Goal: Transaction & Acquisition: Purchase product/service

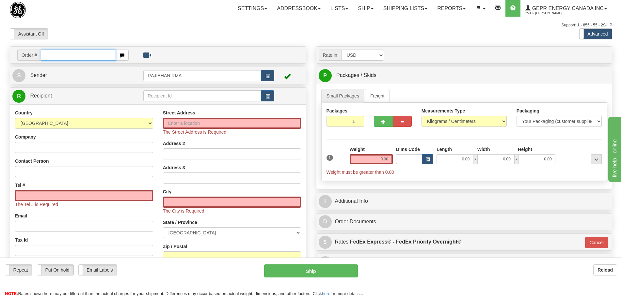
click at [57, 54] on input "text" at bounding box center [78, 55] width 75 height 11
paste input "86701055"
type input "86701055"
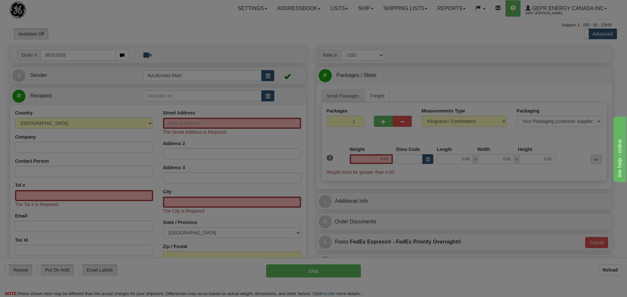
click at [180, 51] on body "Training Course Close Toggle navigation Settings Shipping Preferences New Recip…" at bounding box center [313, 148] width 627 height 297
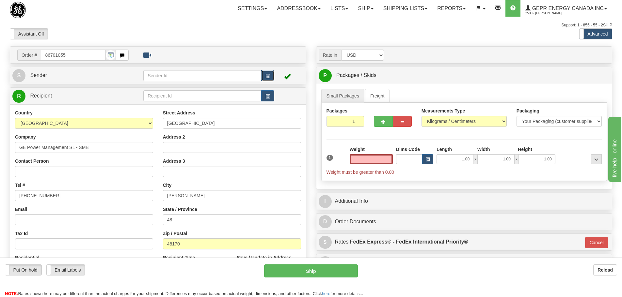
type input "0.00"
click at [265, 75] on button "button" at bounding box center [267, 75] width 13 height 11
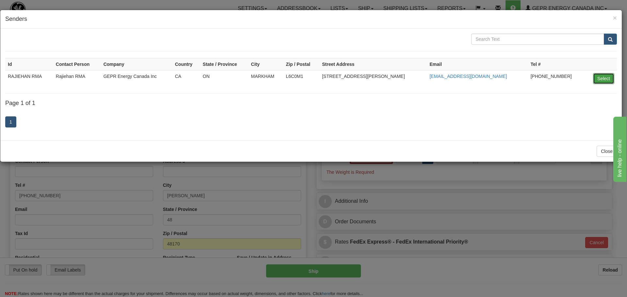
click at [607, 75] on button "Select" at bounding box center [603, 78] width 21 height 11
type input "RAJIEHAN RMA"
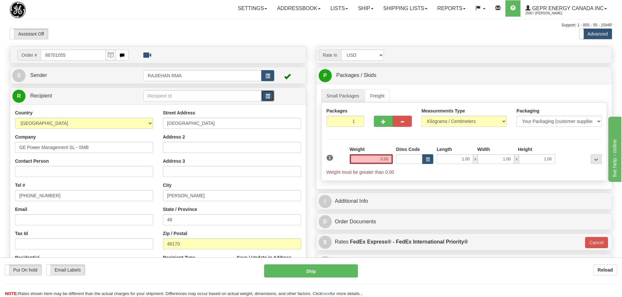
click at [266, 97] on span "button" at bounding box center [267, 96] width 5 height 4
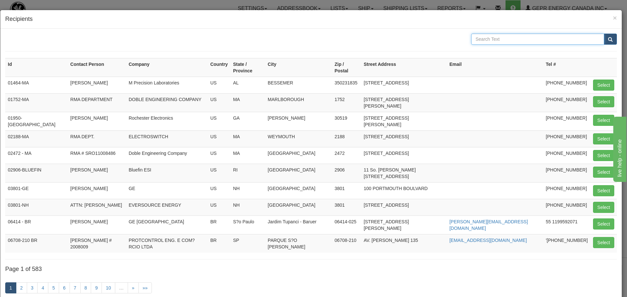
click at [492, 40] on input "text" at bounding box center [537, 39] width 133 height 11
click at [607, 15] on h4 "Recipients" at bounding box center [310, 19] width 611 height 8
click at [613, 17] on span "×" at bounding box center [615, 18] width 4 height 8
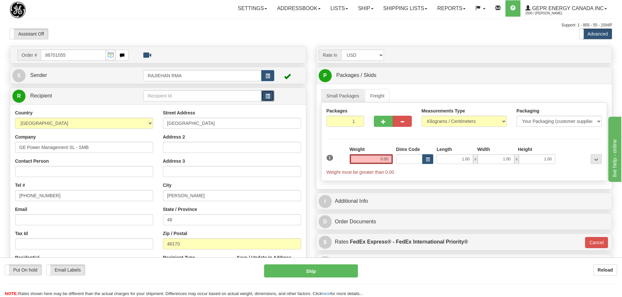
click at [271, 96] on button "button" at bounding box center [267, 95] width 13 height 11
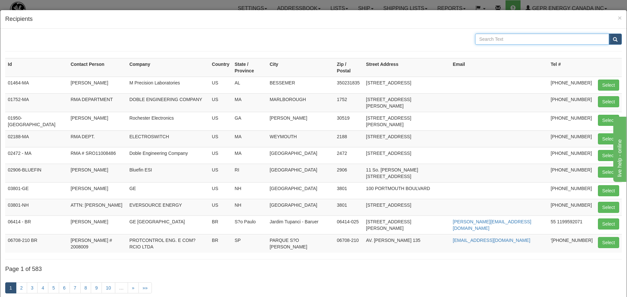
click at [513, 35] on input "text" at bounding box center [542, 39] width 134 height 11
type input "GE POWER"
click at [613, 41] on span "submit" at bounding box center [615, 40] width 5 height 4
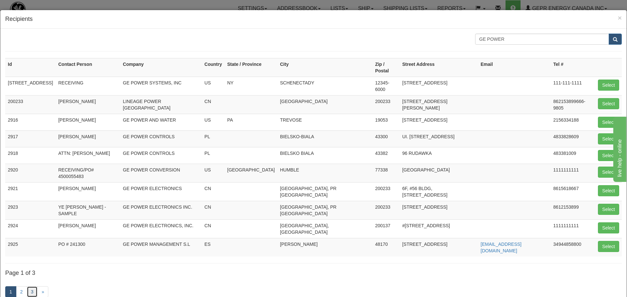
click at [36, 287] on link "3" at bounding box center [32, 292] width 11 height 11
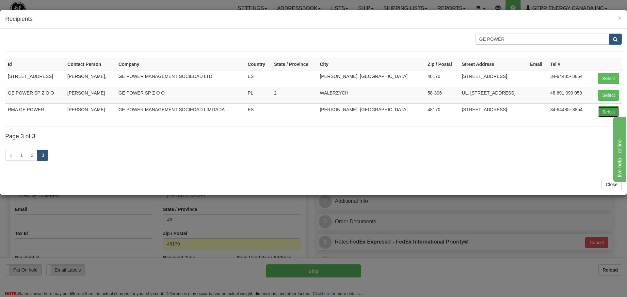
click at [601, 109] on button "Select" at bounding box center [608, 111] width 21 height 11
type input "RMA GE POWER"
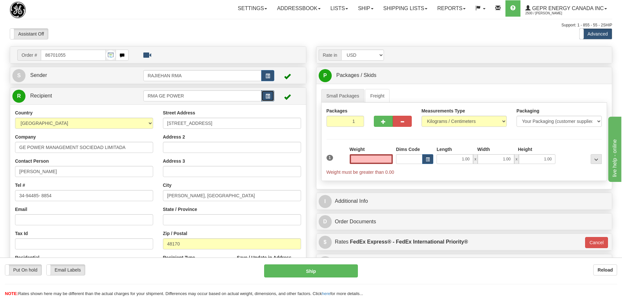
type input "0.00"
click at [266, 92] on button "button" at bounding box center [267, 95] width 13 height 11
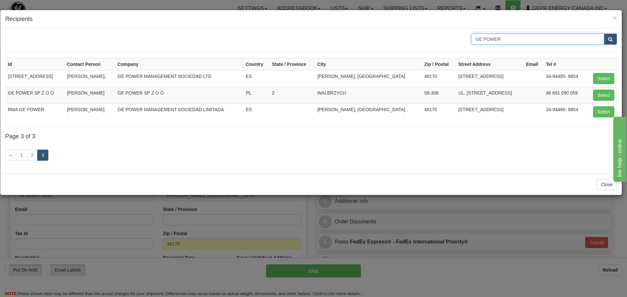
drag, startPoint x: 524, startPoint y: 40, endPoint x: 459, endPoint y: 54, distance: 66.6
click at [459, 54] on div "GE POWER Id Contact Person Company Country State / Province City Zip / Postal S…" at bounding box center [310, 101] width 611 height 135
click at [612, 187] on button "Close" at bounding box center [606, 184] width 20 height 11
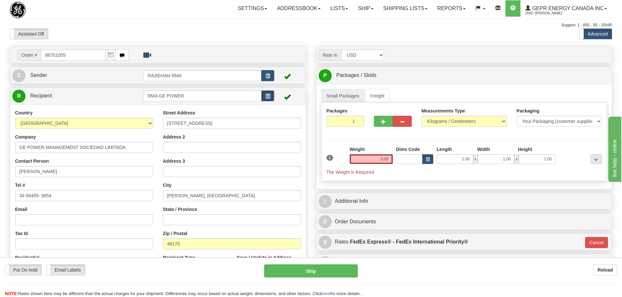
click at [265, 96] on span "button" at bounding box center [267, 96] width 5 height 4
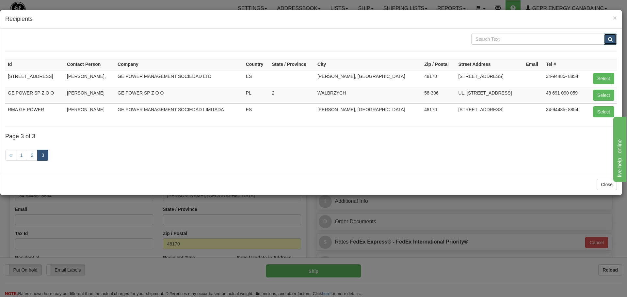
click at [604, 39] on button "submit" at bounding box center [609, 39] width 13 height 11
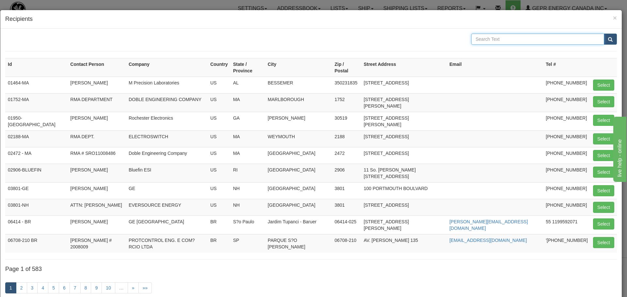
click at [504, 39] on input "text" at bounding box center [537, 39] width 133 height 11
type input "uk grid"
click at [608, 40] on span "submit" at bounding box center [610, 40] width 5 height 4
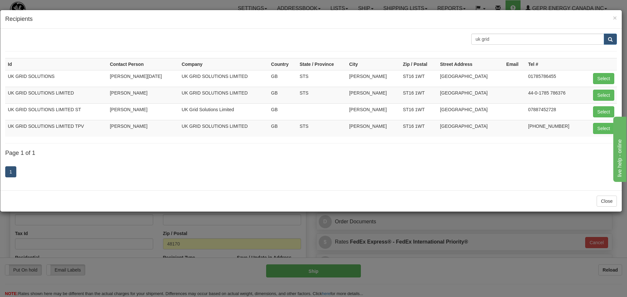
click at [617, 18] on div "× Recipients" at bounding box center [310, 19] width 621 height 19
click at [615, 18] on span "×" at bounding box center [615, 18] width 4 height 8
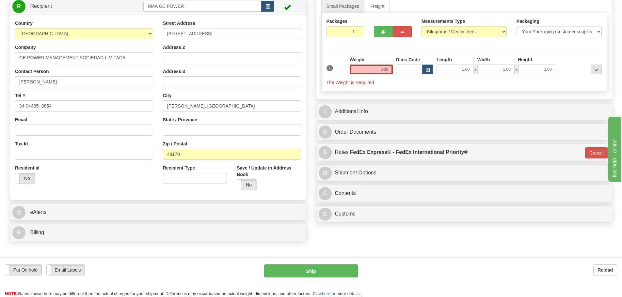
scroll to position [98, 0]
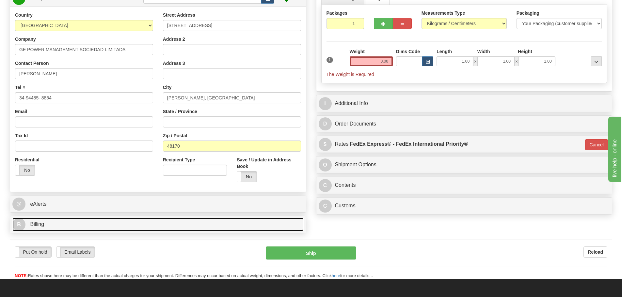
click at [114, 221] on link "B Billing" at bounding box center [157, 224] width 291 height 13
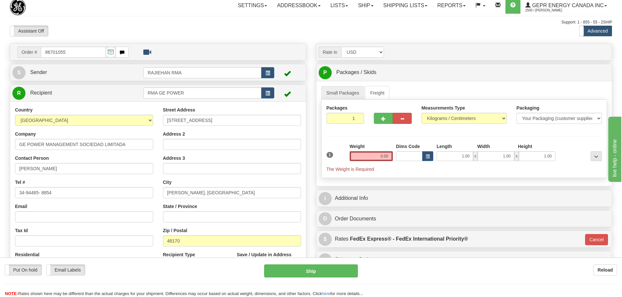
scroll to position [0, 0]
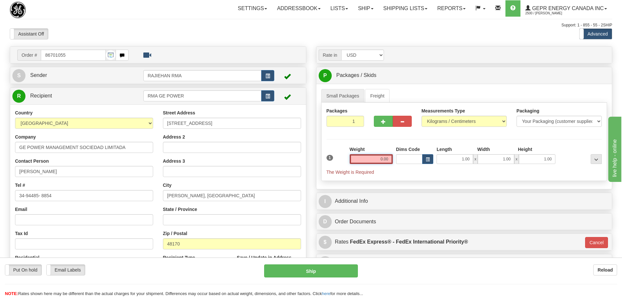
click at [382, 159] on input "0.00" at bounding box center [371, 159] width 43 height 10
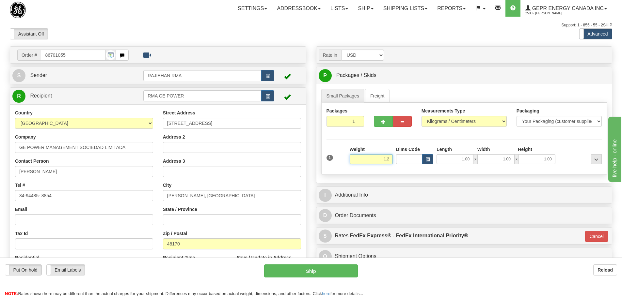
type input "1.2"
type input "2"
type input "1.20"
type input "01"
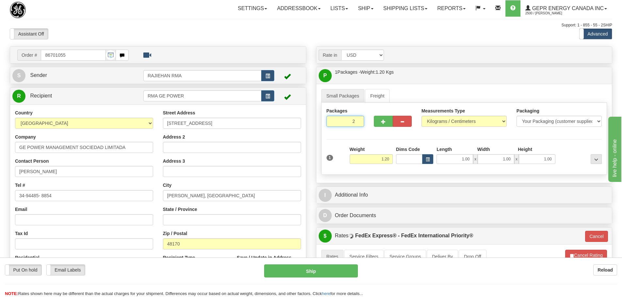
click at [355, 121] on input "2" at bounding box center [345, 121] width 38 height 11
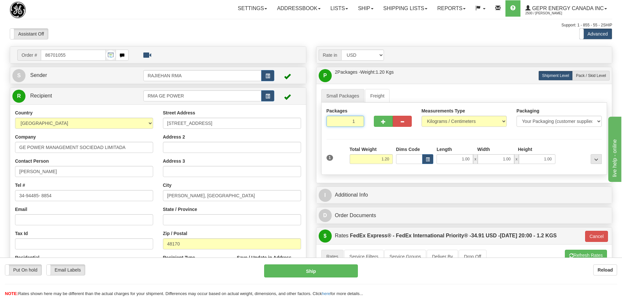
type input "1"
click at [358, 123] on input "1" at bounding box center [345, 121] width 38 height 11
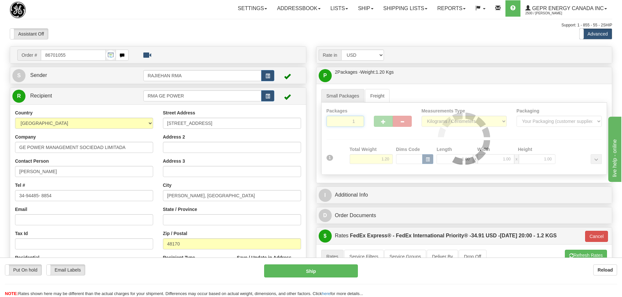
type input "01"
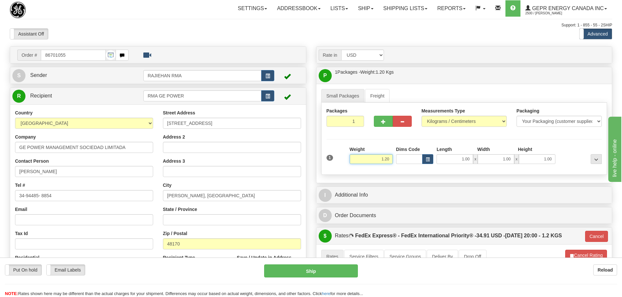
click at [383, 161] on input "1.20" at bounding box center [371, 159] width 43 height 10
drag, startPoint x: 388, startPoint y: 159, endPoint x: 373, endPoint y: 157, distance: 15.5
click at [373, 157] on input "1.20" at bounding box center [371, 159] width 43 height 10
type input "1.5"
type input "01"
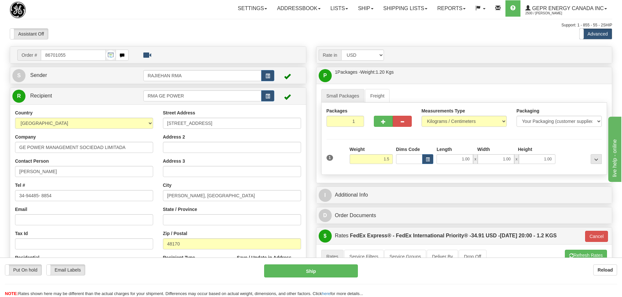
type input "1.50"
click at [372, 145] on div "Packages 1 1 Measurements Type" at bounding box center [464, 139] width 286 height 72
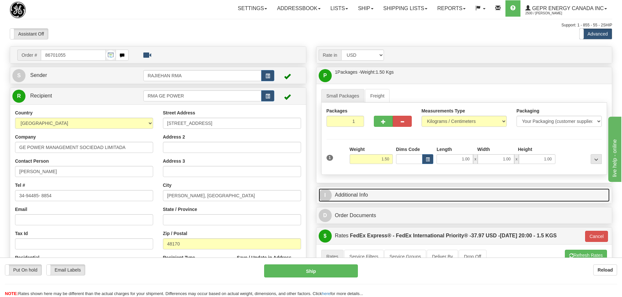
click at [362, 195] on link "I Additional Info" at bounding box center [464, 195] width 291 height 13
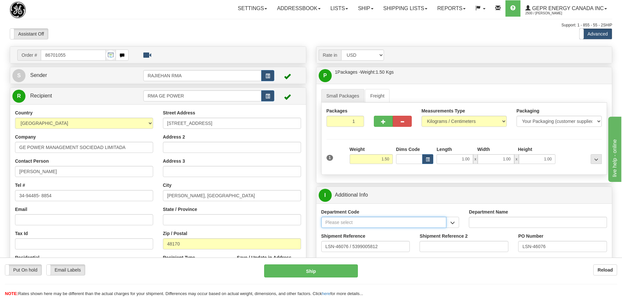
click at [343, 220] on input "Department Code" at bounding box center [383, 222] width 125 height 11
click at [455, 221] on button "button" at bounding box center [452, 222] width 13 height 11
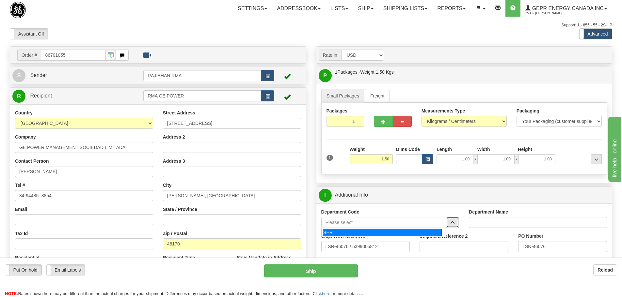
click at [364, 235] on div "SER" at bounding box center [382, 232] width 119 height 7
type input "SER"
type input "SERVICE DEPARTMENT"
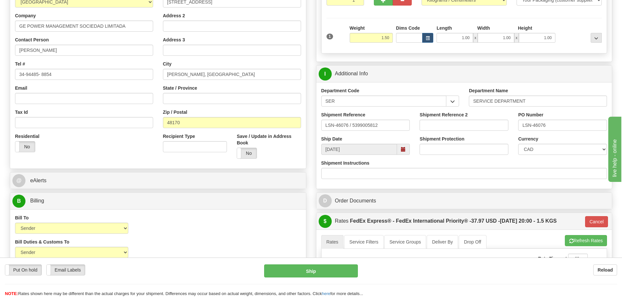
scroll to position [131, 0]
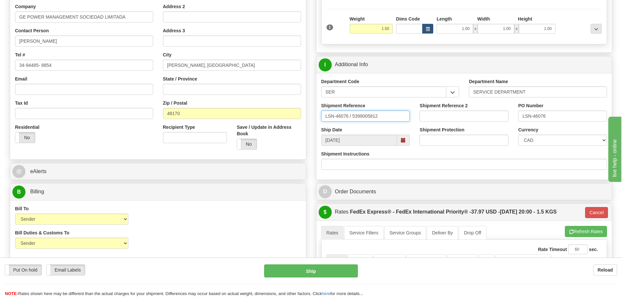
click at [351, 115] on input "LSN-46076 / 5399005812" at bounding box center [365, 116] width 89 height 11
type input "LSN-46076 RMA 5399005812"
click at [603, 139] on select "CAD USD EUR ZAR RON ANG ARN AUD AUS AWG BBD BFR BGN BHD BMD BND BRC BRL CHP CKZ…" at bounding box center [562, 140] width 89 height 11
select select "1"
click at [518, 135] on select "CAD USD EUR ZAR RON ANG ARN AUD AUS AWG BBD BFR BGN BHD BMD BND BRC BRL CHP CKZ…" at bounding box center [562, 140] width 89 height 11
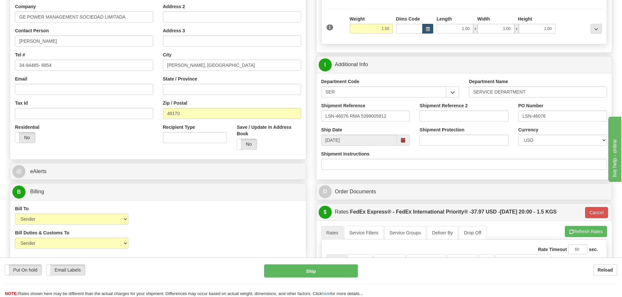
click at [426, 151] on div "Shipment Instructions" at bounding box center [464, 160] width 286 height 19
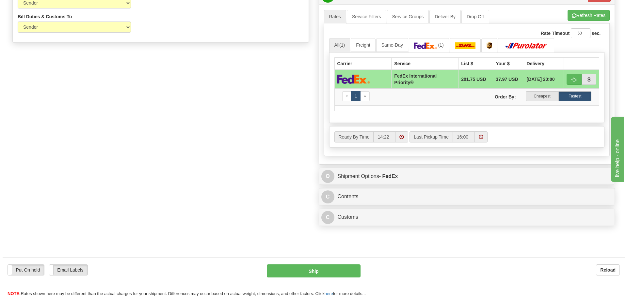
scroll to position [359, 0]
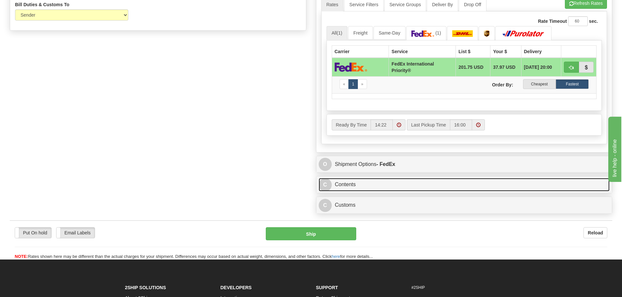
click at [337, 183] on link "C Contents" at bounding box center [464, 184] width 291 height 13
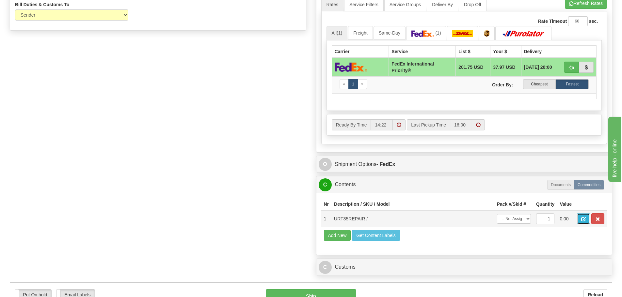
click at [582, 217] on button "button" at bounding box center [583, 218] width 13 height 11
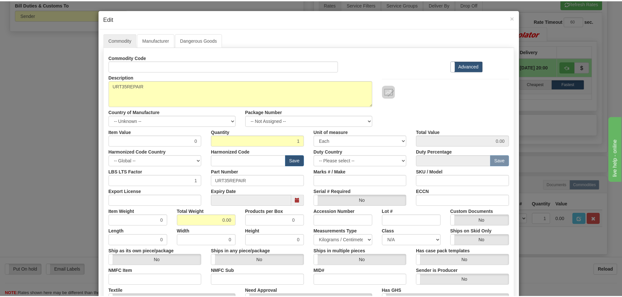
scroll to position [0, 0]
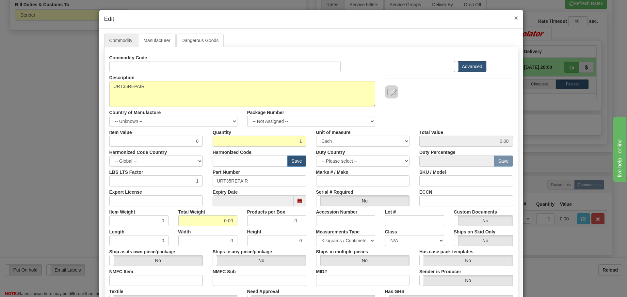
click at [514, 20] on span "×" at bounding box center [516, 18] width 4 height 8
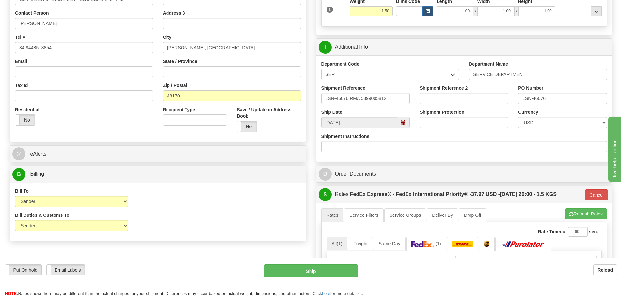
scroll to position [131, 0]
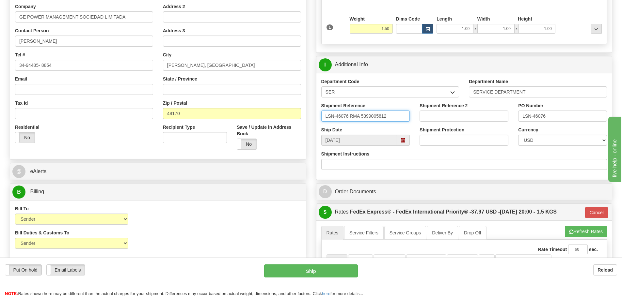
drag, startPoint x: 390, startPoint y: 117, endPoint x: 362, endPoint y: 124, distance: 28.7
click at [362, 124] on div "Shipment Reference LSN-46076 RMA 5399005812" at bounding box center [365, 114] width 99 height 24
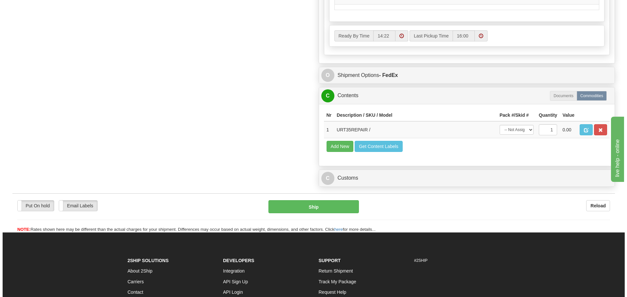
scroll to position [519, 0]
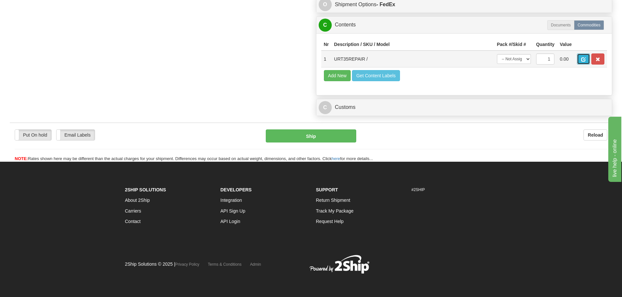
click at [581, 58] on span "button" at bounding box center [583, 59] width 5 height 4
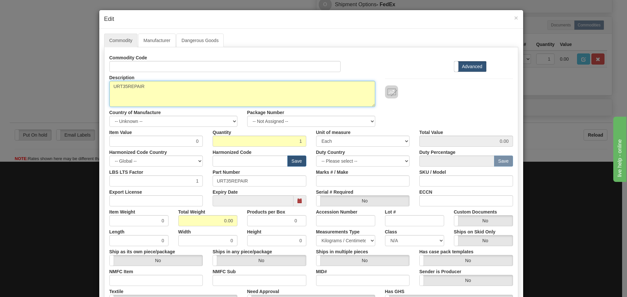
drag, startPoint x: 184, startPoint y: 88, endPoint x: 119, endPoint y: 89, distance: 65.3
click at [119, 89] on textarea "URT35REPAIR" at bounding box center [242, 94] width 266 height 26
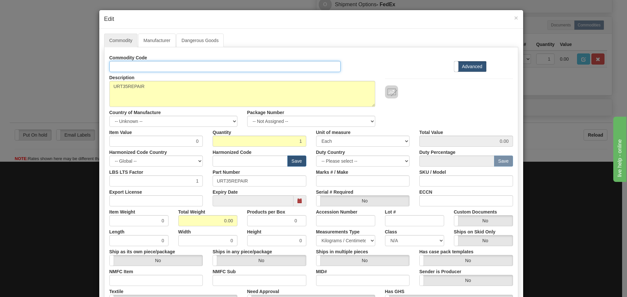
click at [145, 62] on input "Id" at bounding box center [224, 66] width 231 height 11
paste input "UR 9EH"
click at [120, 68] on input "UR 9EH" at bounding box center [224, 66] width 231 height 11
click at [119, 67] on input "UR 9EH" at bounding box center [224, 66] width 231 height 11
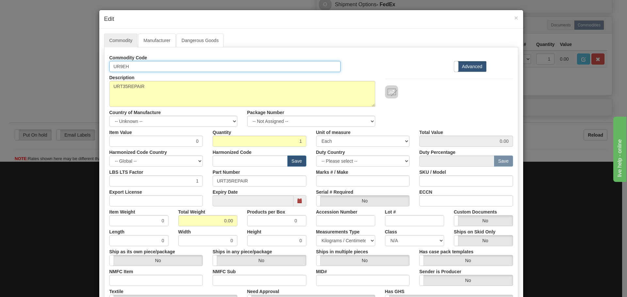
drag, startPoint x: 127, startPoint y: 67, endPoint x: 101, endPoint y: 68, distance: 26.4
click at [101, 68] on div "Commodity Manufacturer Dangerous Goods Commodity Code UR9EH Standard Advanced D…" at bounding box center [311, 200] width 424 height 343
type input "UR9EH"
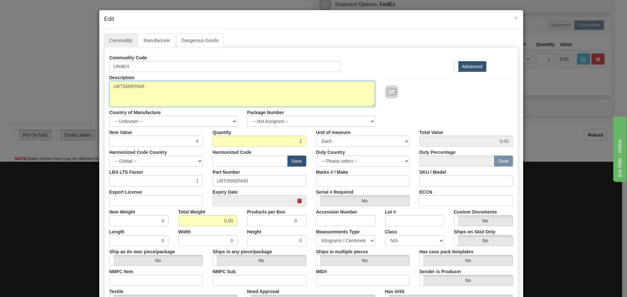
drag, startPoint x: 144, startPoint y: 87, endPoint x: 87, endPoint y: 96, distance: 57.5
click at [87, 96] on div "× Edit Commodity Manufacturer Dangerous Goods Commodity Code UR9EH Standard Adv…" at bounding box center [313, 148] width 627 height 297
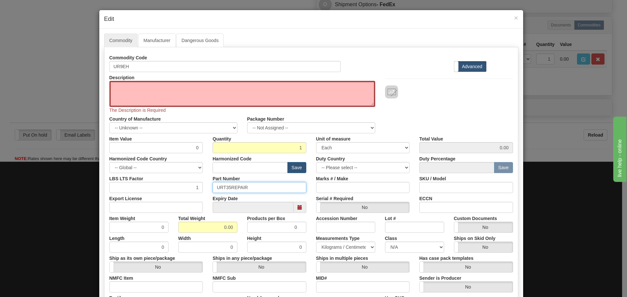
drag, startPoint x: 249, startPoint y: 186, endPoint x: 191, endPoint y: 196, distance: 59.0
click at [191, 196] on div "Commodity Code UR9EH Standard Advanced Description URT35REPAIR The Description …" at bounding box center [310, 192] width 403 height 280
paste input "9EH"
type input "UR9EH"
click at [175, 98] on textarea "URT35REPAIR" at bounding box center [242, 94] width 266 height 26
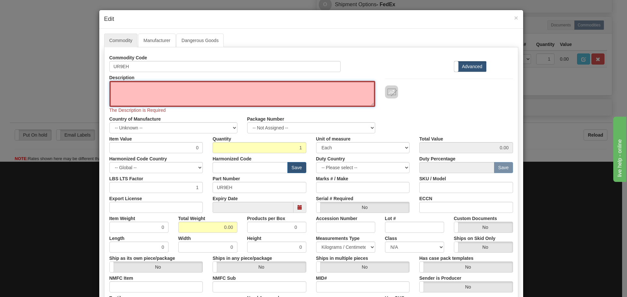
click at [152, 94] on textarea "URT35REPAIR" at bounding box center [242, 94] width 266 height 26
paste textarea "CPU"
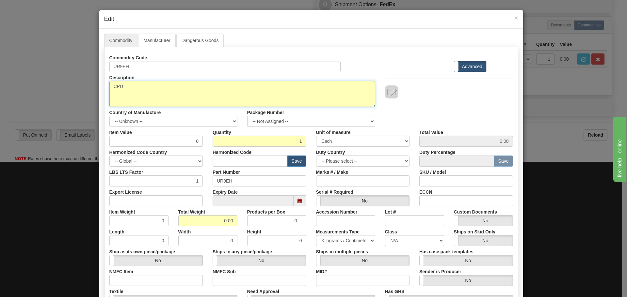
type textarea "CPU"
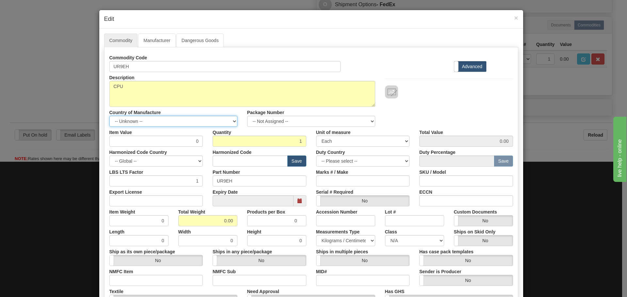
click at [139, 121] on select "-- Unknown -- AFGHANISTAN ALAND ISLANDS ALBANIA ALGERIA AMERICAN SAMOA ANDORRA …" at bounding box center [173, 121] width 128 height 11
select select "CA"
click at [109, 116] on select "-- Unknown -- AFGHANISTAN ALAND ISLANDS ALBANIA ALGERIA AMERICAN SAMOA ANDORRA …" at bounding box center [173, 121] width 128 height 11
drag, startPoint x: 183, startPoint y: 143, endPoint x: 203, endPoint y: 141, distance: 20.3
click at [203, 141] on div "Item Value 0" at bounding box center [155, 137] width 103 height 20
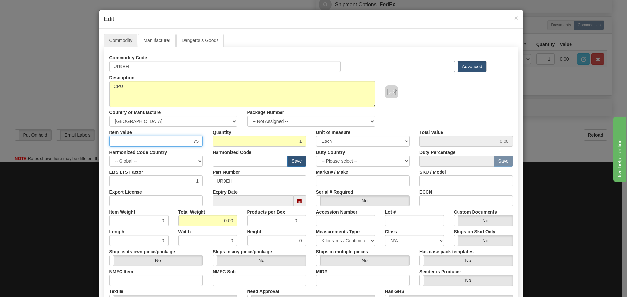
type input "75"
type input "75.00"
click at [416, 122] on div "Description URT35REPAIR Country of Manufacture -- Unknown -- AFGHANISTAN ALAND …" at bounding box center [310, 99] width 413 height 55
click at [230, 160] on input "text" at bounding box center [249, 161] width 75 height 11
type input "8536.49.0080"
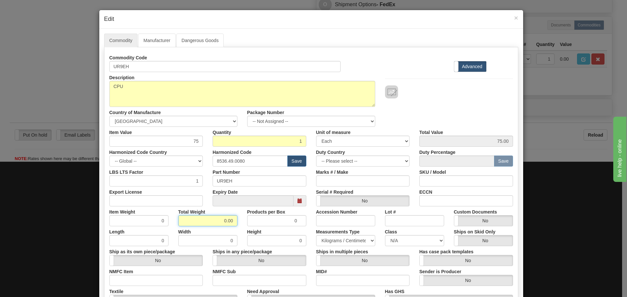
click at [222, 224] on input "0.00" at bounding box center [207, 220] width 59 height 11
drag, startPoint x: 220, startPoint y: 222, endPoint x: 245, endPoint y: 225, distance: 25.6
click at [245, 225] on div "Item Weight 0 Total Weight 0.00 Products per Box 0 Accession Number Lot # Custo…" at bounding box center [310, 217] width 413 height 20
type input "1"
type input "1.0000"
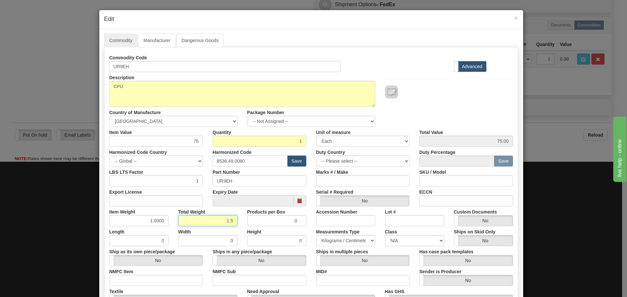
type input "1.5"
type input "1.5000"
click at [208, 195] on div "Expiry Date" at bounding box center [259, 197] width 103 height 20
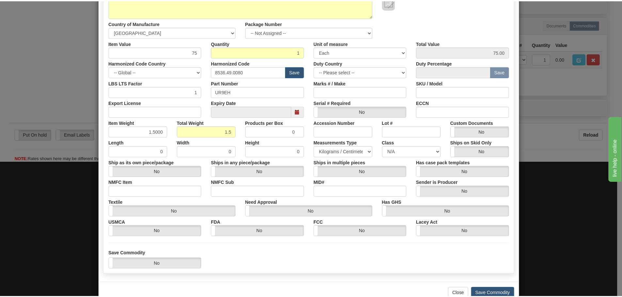
scroll to position [106, 0]
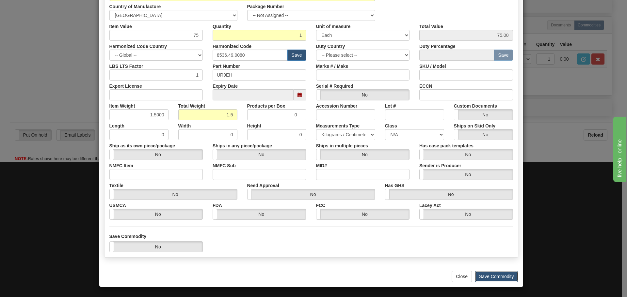
click at [477, 275] on button "Save Commodity" at bounding box center [496, 276] width 43 height 11
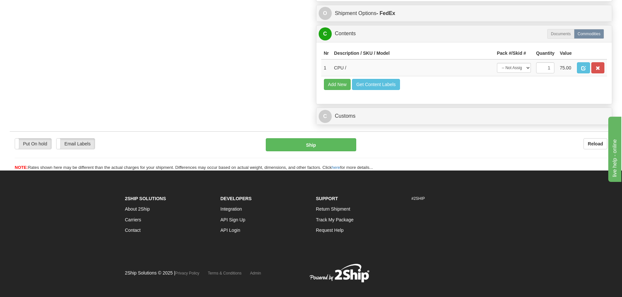
scroll to position [519, 0]
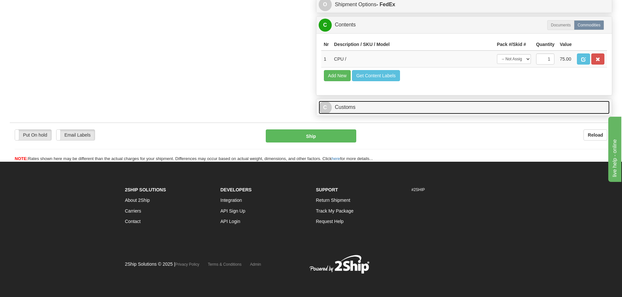
click at [436, 109] on link "C Customs" at bounding box center [464, 107] width 291 height 13
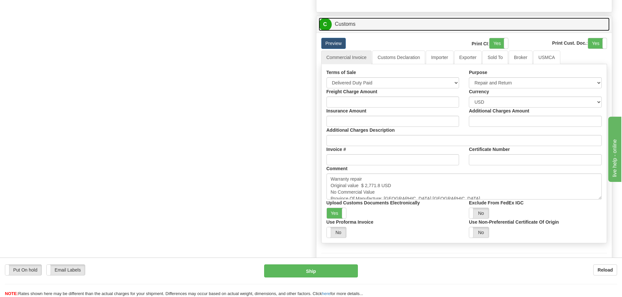
scroll to position [617, 0]
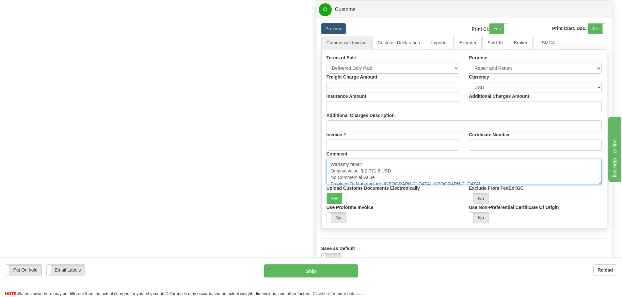
click at [431, 174] on textarea "Warranty repair Original value $ 2,771.8 USD No Commercial Value Province Of Ma…" at bounding box center [463, 172] width 275 height 26
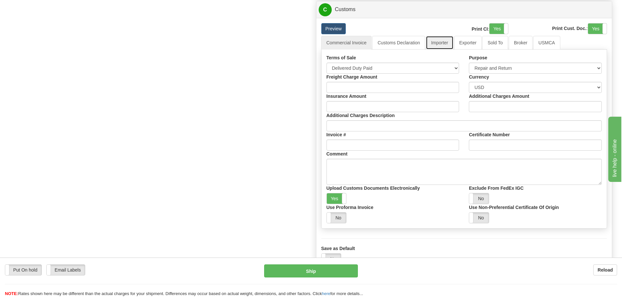
click at [436, 44] on link "Importer" at bounding box center [439, 43] width 27 height 14
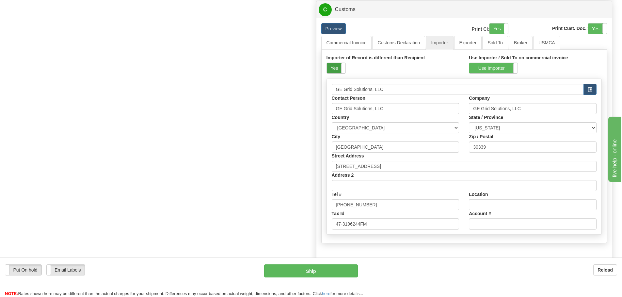
click at [340, 71] on label "Yes" at bounding box center [336, 68] width 19 height 10
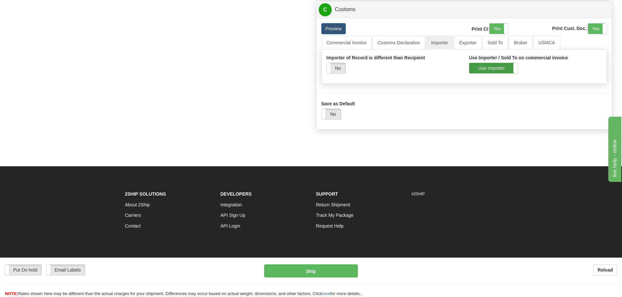
click at [482, 70] on label "Use Importer" at bounding box center [493, 68] width 48 height 10
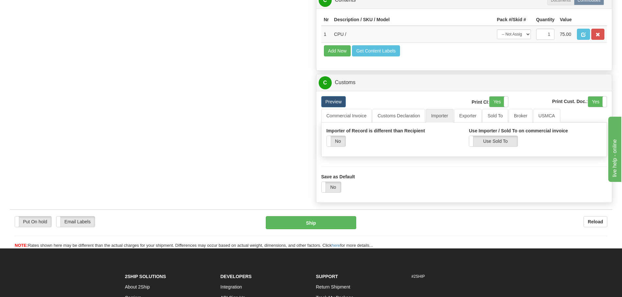
scroll to position [519, 0]
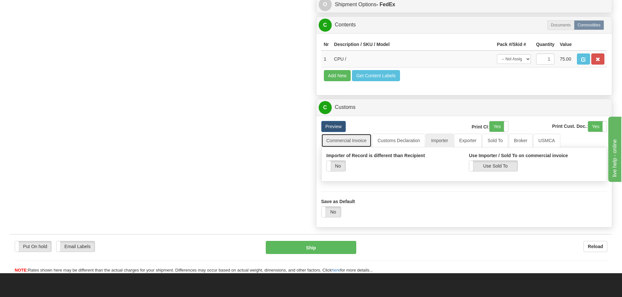
click at [360, 139] on link "Commercial Invoice" at bounding box center [346, 141] width 51 height 14
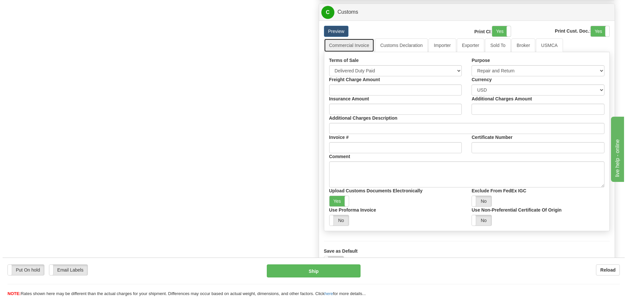
scroll to position [617, 0]
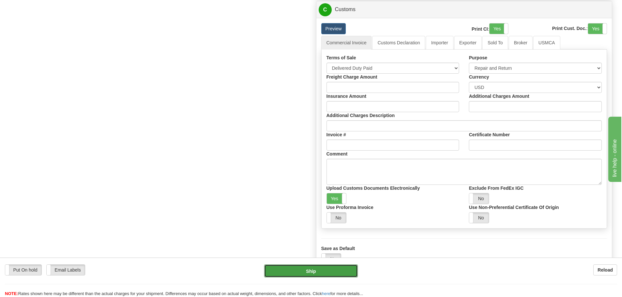
click at [338, 272] on button "Ship" at bounding box center [311, 271] width 94 height 13
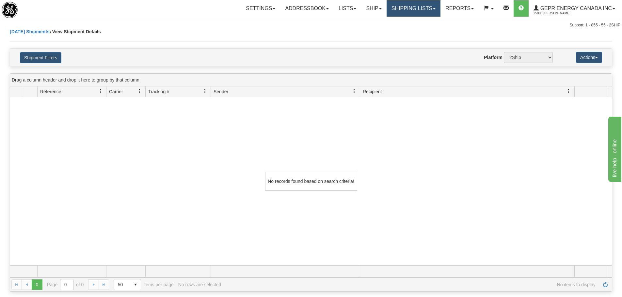
click at [394, 3] on link "Shipping lists" at bounding box center [413, 8] width 54 height 16
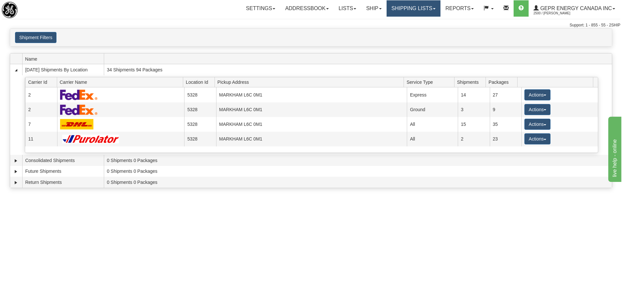
click at [434, 11] on link "Shipping lists" at bounding box center [413, 8] width 54 height 16
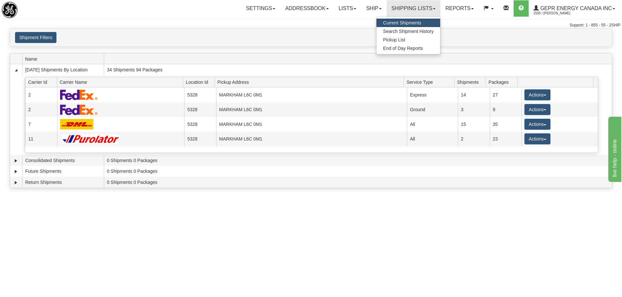
click at [191, 33] on div "Shipment Filters Website Agent Client" at bounding box center [311, 37] width 602 height 11
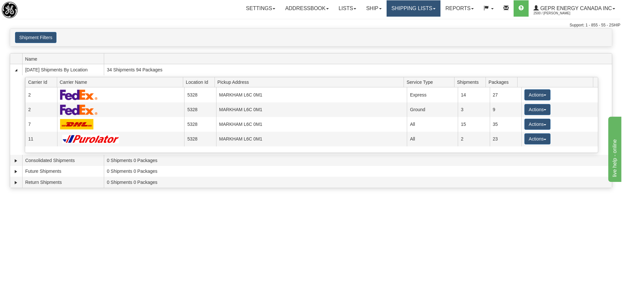
click at [431, 8] on link "Shipping lists" at bounding box center [413, 8] width 54 height 16
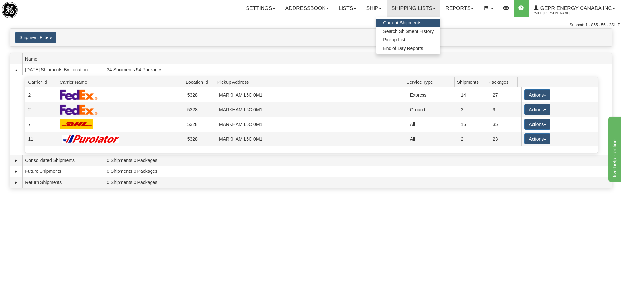
click at [423, 20] on link "Current Shipments" at bounding box center [408, 23] width 64 height 8
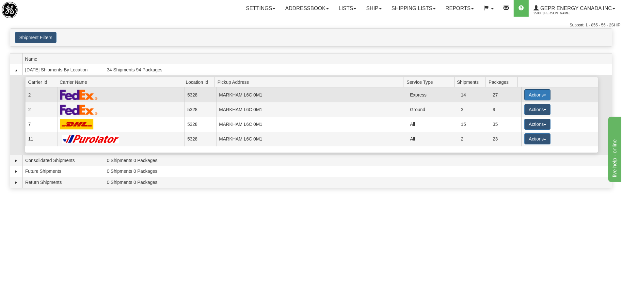
click at [545, 98] on button "Actions" at bounding box center [537, 94] width 26 height 11
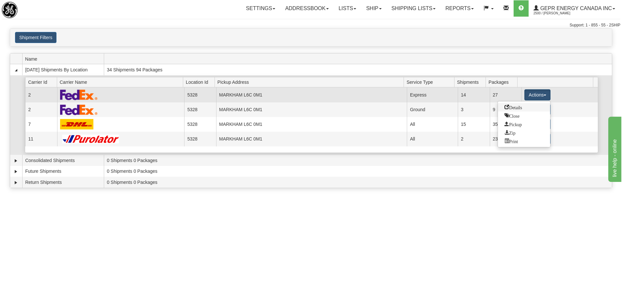
click at [520, 108] on span "Details" at bounding box center [513, 107] width 18 height 5
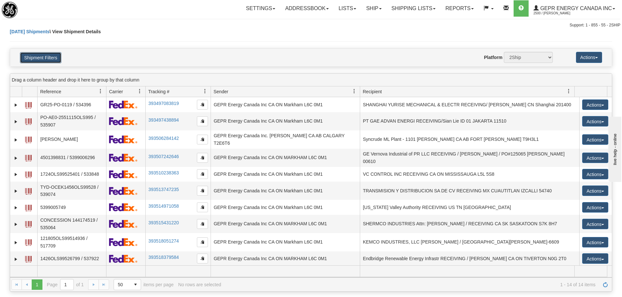
click at [49, 55] on button "Shipment Filters" at bounding box center [40, 57] width 41 height 11
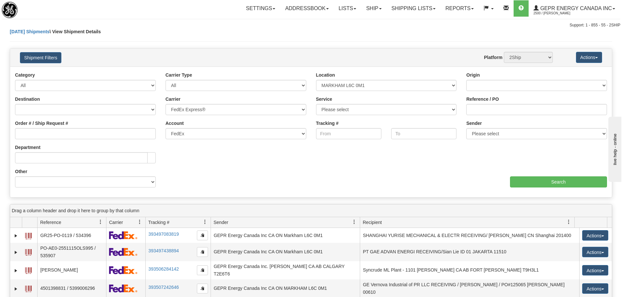
click at [50, 51] on div "Shipment Filters Website Agent Nothing selected Client User Platform 2Ship Impo…" at bounding box center [311, 58] width 602 height 18
click at [414, 13] on link "Shipping lists" at bounding box center [413, 8] width 54 height 16
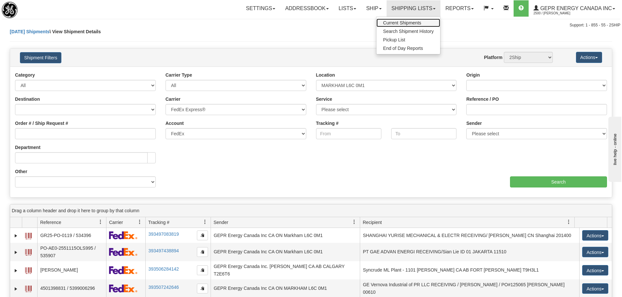
click at [408, 23] on span "Current Shipments" at bounding box center [402, 22] width 38 height 5
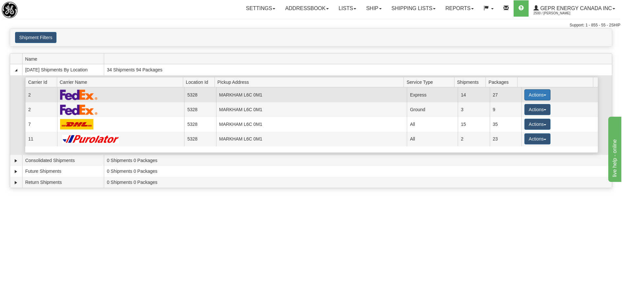
click at [534, 96] on button "Actions" at bounding box center [537, 94] width 26 height 11
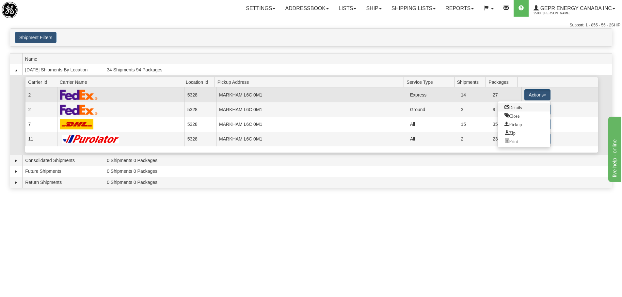
click at [519, 111] on link "Details" at bounding box center [524, 107] width 52 height 8
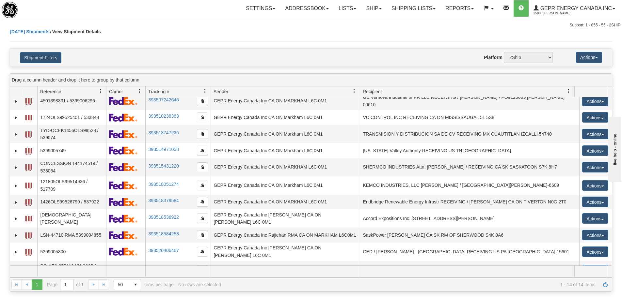
click at [148, 49] on div "Shipment Filters Website Agent Nothing selected Client User Platform 2Ship Impo…" at bounding box center [311, 58] width 602 height 18
click at [54, 59] on button "Shipment Filters" at bounding box center [40, 57] width 41 height 11
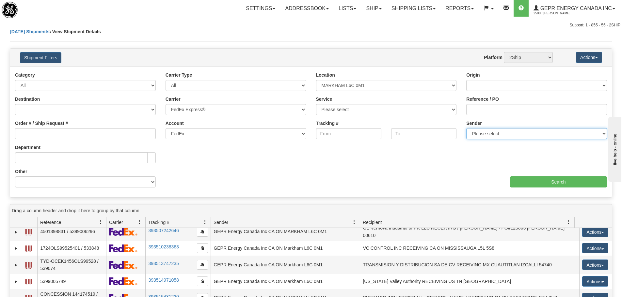
click at [476, 137] on select "Please select GEPR Energy Canada Inc , Rajiehan RMA, ([GEOGRAPHIC_DATA])" at bounding box center [536, 133] width 141 height 11
select select "210221"
click at [466, 128] on select "Please select GEPR Energy Canada Inc , Rajiehan RMA, (CA)" at bounding box center [536, 133] width 141 height 11
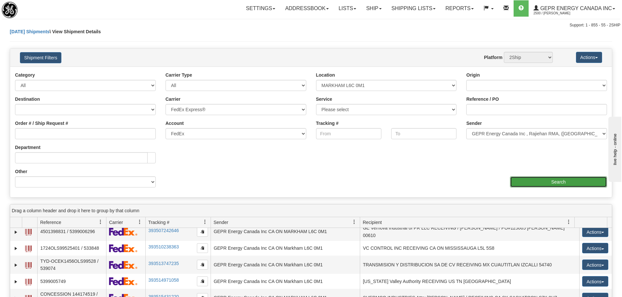
click at [529, 182] on input "Search" at bounding box center [558, 182] width 97 height 11
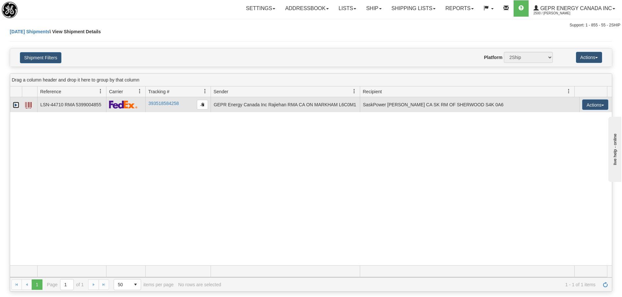
click at [17, 105] on link "Expand" at bounding box center [16, 105] width 7 height 7
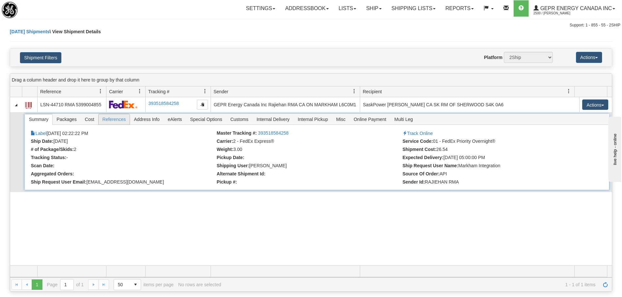
click at [109, 116] on span "References" at bounding box center [114, 119] width 31 height 10
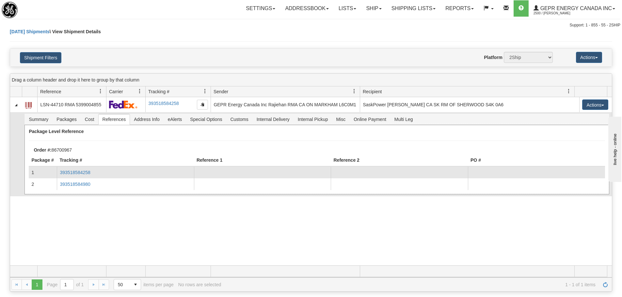
click at [90, 173] on td "393518584258" at bounding box center [125, 173] width 137 height 12
click at [90, 173] on link "393518584258" at bounding box center [75, 172] width 30 height 5
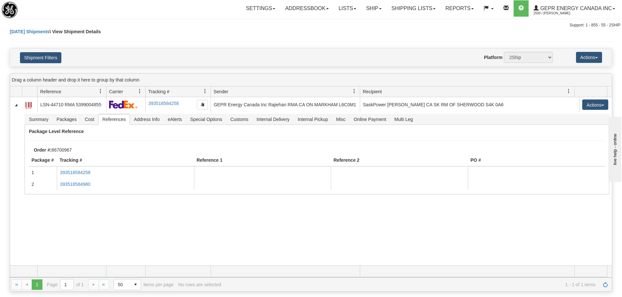
click at [268, 49] on div "Shipment Filters Website Agent Nothing selected Client User Platform 2Ship Impo…" at bounding box center [311, 58] width 602 height 18
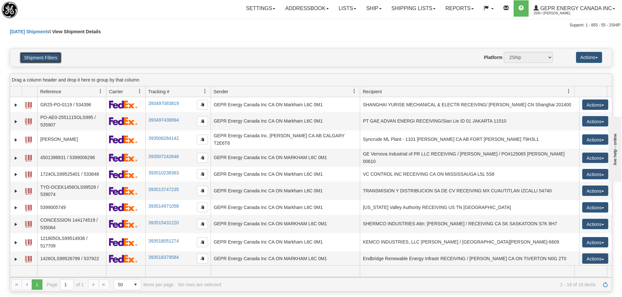
drag, startPoint x: 48, startPoint y: 56, endPoint x: 101, endPoint y: 66, distance: 53.7
click at [48, 56] on button "Shipment Filters" at bounding box center [40, 57] width 41 height 11
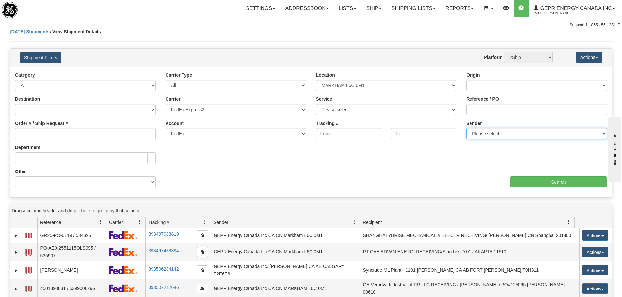
click at [503, 136] on select "Please select GEPR Energy Canada Inc , Rajiehan RMA, (CA)" at bounding box center [536, 133] width 141 height 11
select select "210221"
click at [466, 128] on select "Please select GEPR Energy Canada Inc , Rajiehan RMA, (CA)" at bounding box center [536, 133] width 141 height 11
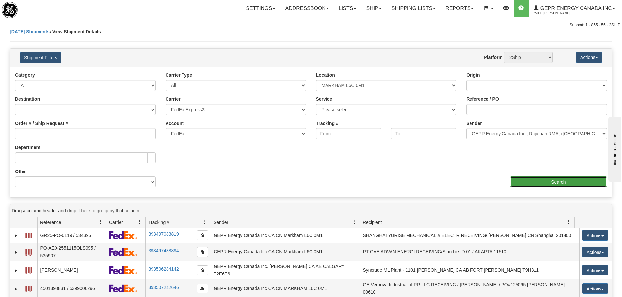
click at [522, 178] on input "Search" at bounding box center [558, 182] width 97 height 11
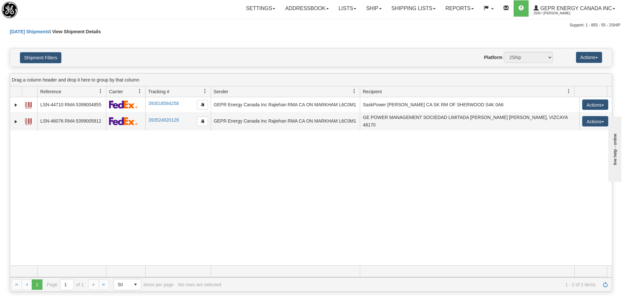
click at [268, 197] on div "31660548 2500 LSN-44710 RMA 5399004855 393518584258 09/23/2025 09/23/2025 02:22…" at bounding box center [311, 181] width 602 height 168
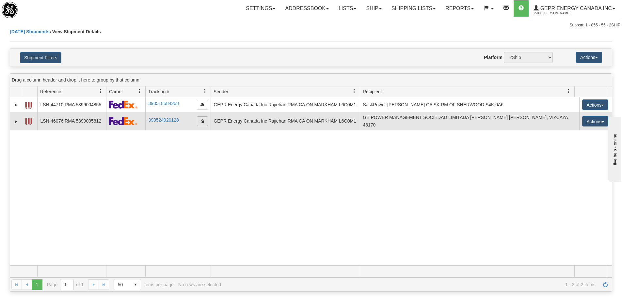
click at [202, 119] on span "button" at bounding box center [202, 121] width 4 height 4
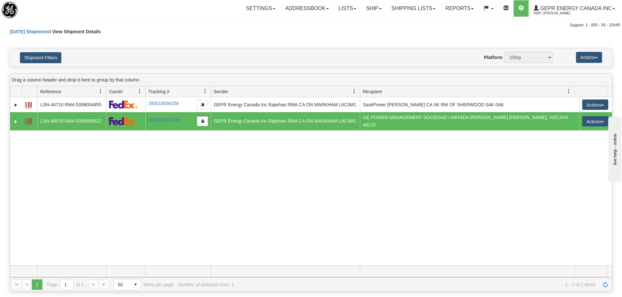
click at [151, 162] on div "31660548 2500 LSN-44710 RMA 5399004855 393518584258 09/23/2025 09/23/2025 02:22…" at bounding box center [311, 181] width 602 height 168
click at [66, 122] on td "LSN-46076 RMA 5399005812" at bounding box center [71, 121] width 69 height 18
drag, startPoint x: 41, startPoint y: 119, endPoint x: 103, endPoint y: 124, distance: 62.9
click at [103, 124] on td "LSN-46076 RMA 5399005812" at bounding box center [71, 121] width 69 height 18
click at [81, 117] on td "LSN-46076 RMA 5399005812" at bounding box center [71, 121] width 69 height 18
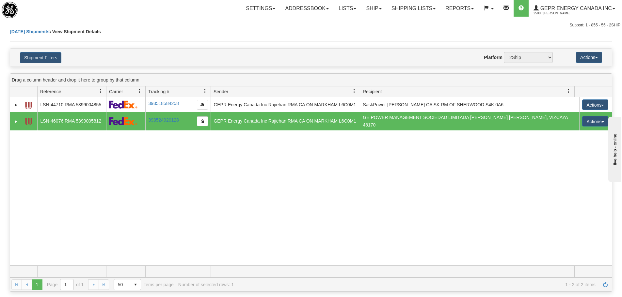
click at [80, 118] on td "LSN-46076 RMA 5399005812" at bounding box center [71, 121] width 69 height 18
drag, startPoint x: 43, startPoint y: 119, endPoint x: 104, endPoint y: 124, distance: 60.9
click at [104, 124] on td "LSN-46076 RMA 5399005812" at bounding box center [71, 121] width 69 height 18
drag, startPoint x: 100, startPoint y: 120, endPoint x: 49, endPoint y: 121, distance: 50.9
click at [55, 121] on td "LSN-46076 RMA 5399005812" at bounding box center [71, 121] width 69 height 18
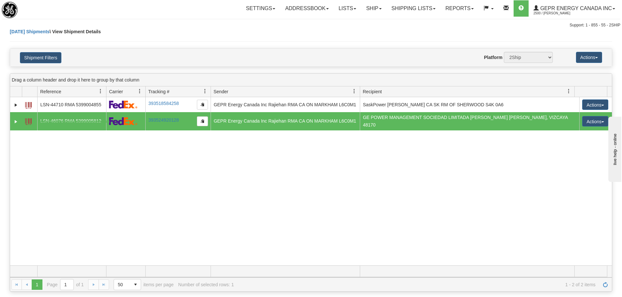
drag, startPoint x: 40, startPoint y: 121, endPoint x: 109, endPoint y: 123, distance: 69.2
click at [109, 123] on tr "31661408 2500 LSN-46076 RMA 5399005812 393524920128 09/23/2025 09/23/2025 04:15…" at bounding box center [311, 121] width 602 height 18
click at [79, 121] on td "LSN-46076 RMA 5399005812" at bounding box center [71, 121] width 69 height 18
click at [50, 119] on td "LSN-46076 RMA 5399005812" at bounding box center [71, 121] width 69 height 18
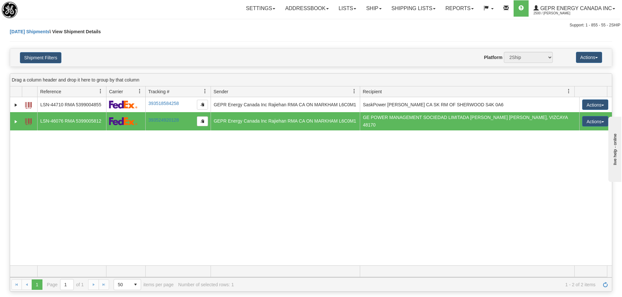
click at [47, 120] on td "LSN-46076 RMA 5399005812" at bounding box center [71, 121] width 69 height 18
drag, startPoint x: 40, startPoint y: 120, endPoint x: 104, endPoint y: 123, distance: 64.0
click at [104, 123] on td "LSN-46076 RMA 5399005812" at bounding box center [71, 121] width 69 height 18
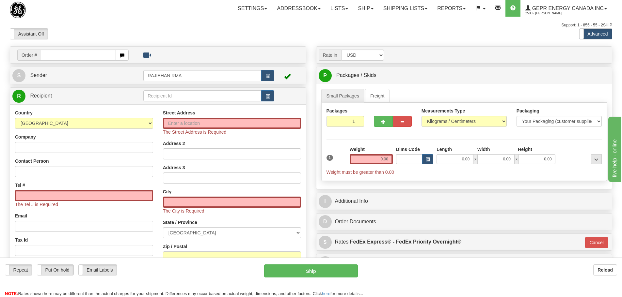
click at [57, 55] on input "text" at bounding box center [78, 55] width 75 height 11
type input "86701078"
click at [204, 30] on body "Training Course Close Toggle navigation Settings Shipping Preferences New Recip…" at bounding box center [313, 148] width 627 height 297
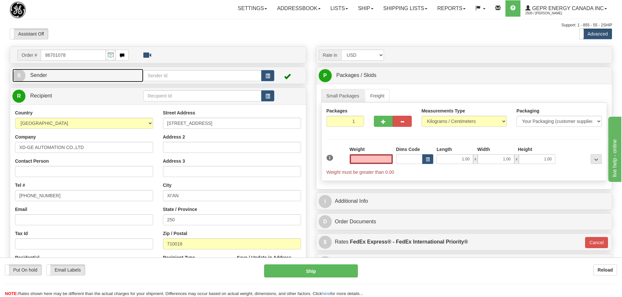
type input "0.00"
click at [91, 78] on link "S Sender" at bounding box center [77, 75] width 131 height 13
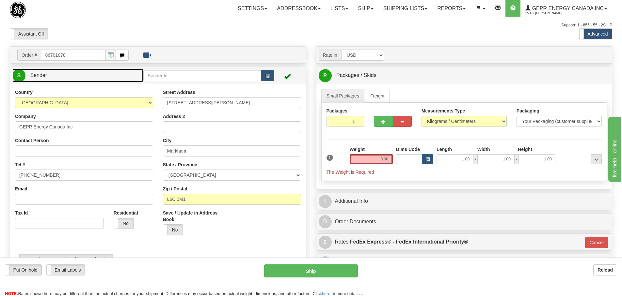
type input "MARKHAM"
click at [91, 78] on link "S Sender" at bounding box center [77, 75] width 131 height 13
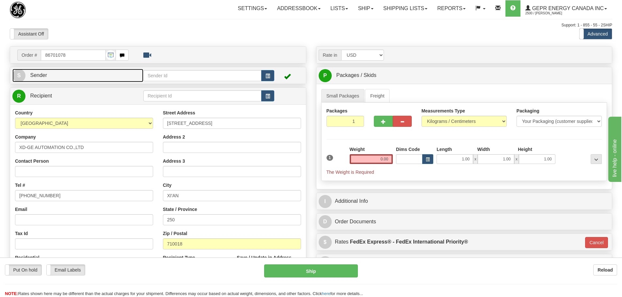
click at [91, 78] on link "S Sender" at bounding box center [77, 75] width 131 height 13
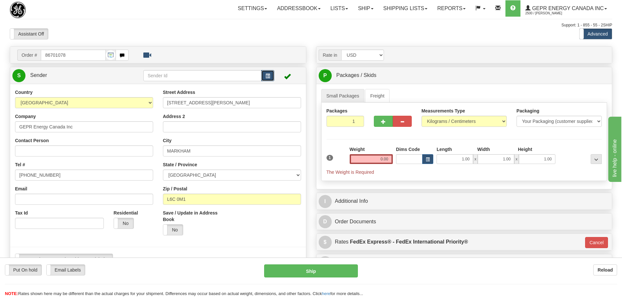
click at [266, 76] on span "button" at bounding box center [267, 76] width 5 height 4
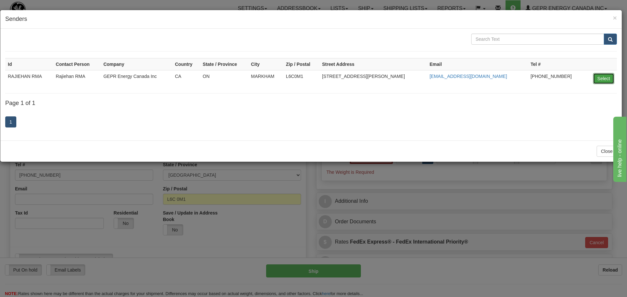
click at [601, 79] on button "Select" at bounding box center [603, 78] width 21 height 11
type input "RAJIEHAN RMA"
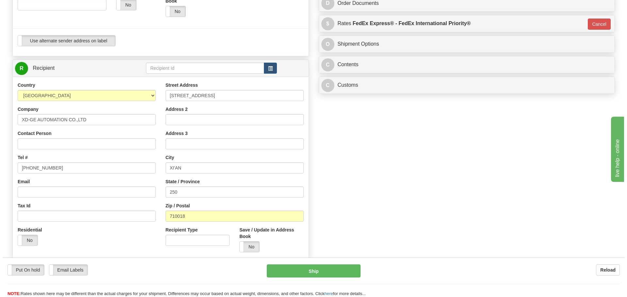
scroll to position [196, 0]
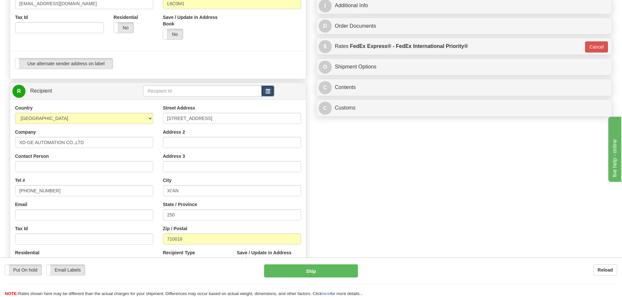
click at [269, 90] on span "button" at bounding box center [267, 91] width 5 height 4
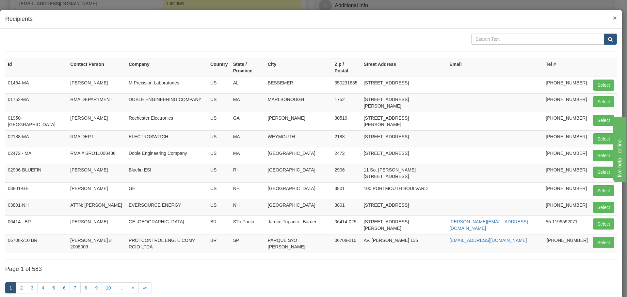
click at [613, 19] on span "×" at bounding box center [615, 18] width 4 height 8
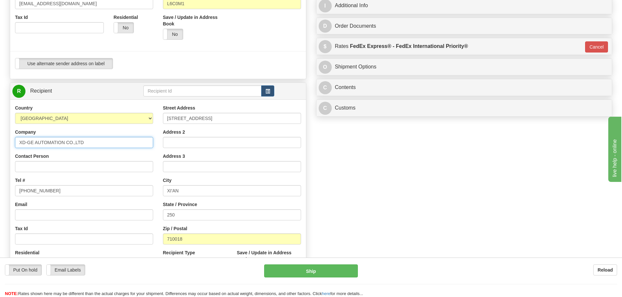
drag, startPoint x: 97, startPoint y: 142, endPoint x: 15, endPoint y: 141, distance: 81.9
click at [15, 141] on div "Country AFGHANISTAN ALAND ISLANDS ALBANIA ALGERIA AMERICAN SAMOA ANDORRA ANGOLA…" at bounding box center [84, 189] width 148 height 169
click at [269, 92] on span "button" at bounding box center [267, 91] width 5 height 4
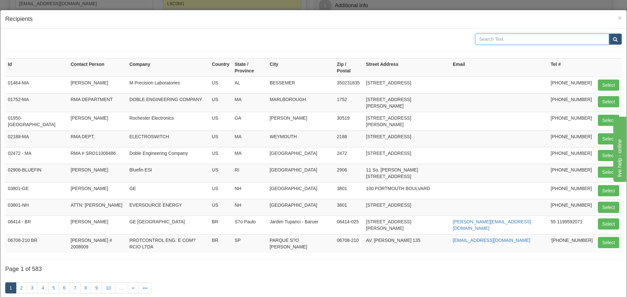
click at [491, 40] on input "text" at bounding box center [542, 39] width 134 height 11
paste input "XD-GE AUTOMATION CO.,LTD"
type input "XD-GE AUTOMATION CO.,LTD"
click at [608, 38] on button "submit" at bounding box center [614, 39] width 13 height 11
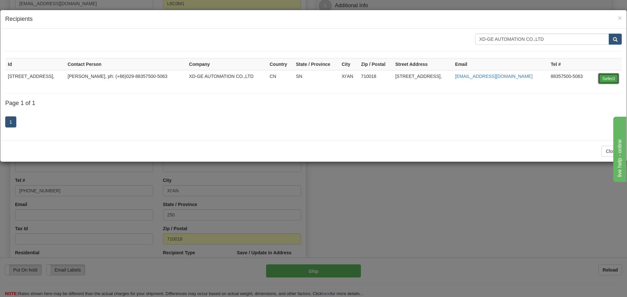
click at [608, 77] on button "Select" at bounding box center [608, 78] width 21 height 11
type input "NO.101.FENGCHENG 6 ROAD,"
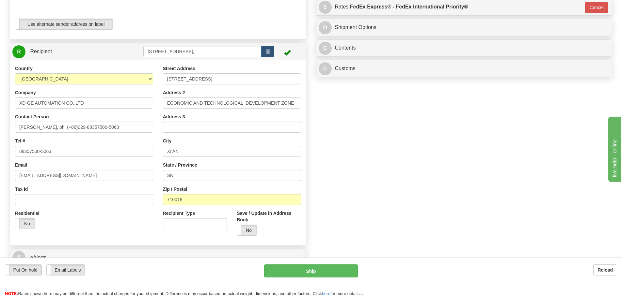
scroll to position [239, 0]
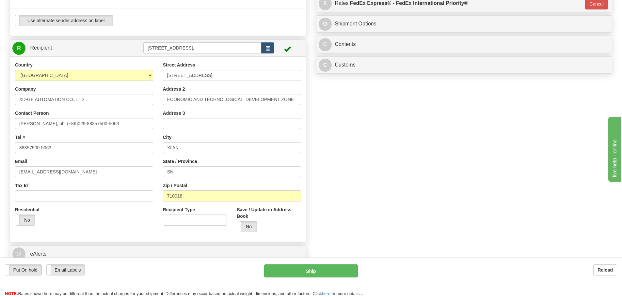
type input "0.00"
click at [119, 127] on input "Zhou WeiWei, ph: (+86)029-88357500-5063" at bounding box center [84, 123] width 138 height 11
drag, startPoint x: 116, startPoint y: 124, endPoint x: 55, endPoint y: 123, distance: 60.7
click at [55, 123] on input "Zhou WeiWei, ph: (+86)029-88357500-5063" at bounding box center [84, 123] width 138 height 11
paste input "+86 29-88347528"
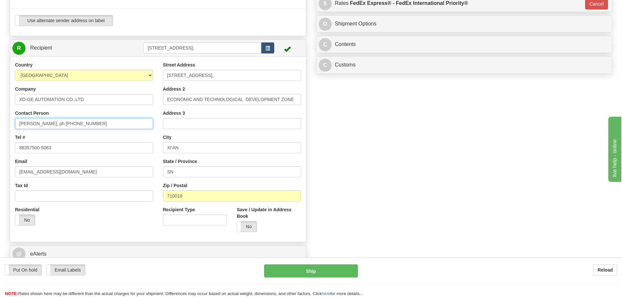
type input "Zhou WeiWei, ph:+86 29-88347528"
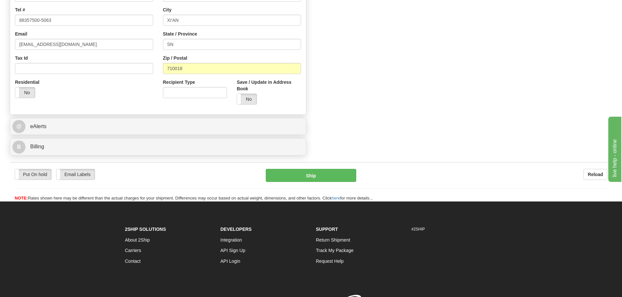
scroll to position [369, 0]
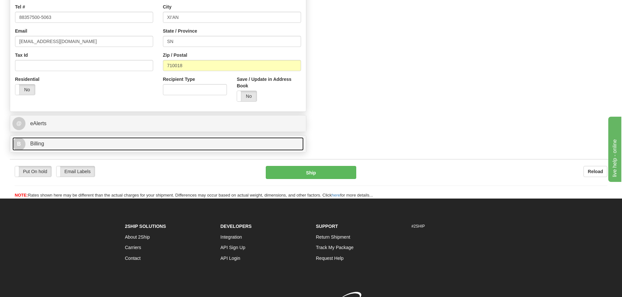
click at [113, 144] on link "B Billing" at bounding box center [157, 143] width 291 height 13
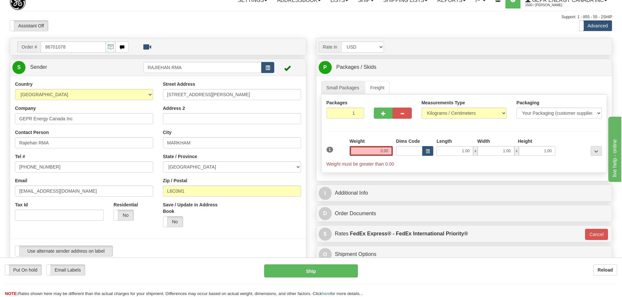
scroll to position [0, 0]
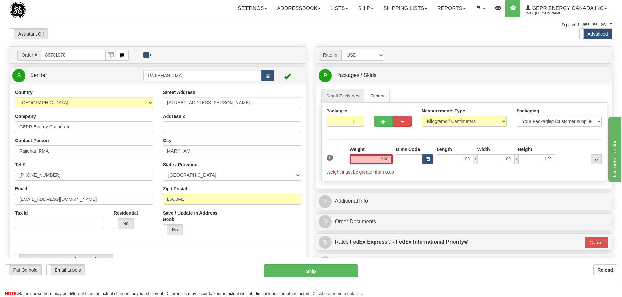
click at [381, 160] on input "0.00" at bounding box center [371, 159] width 43 height 10
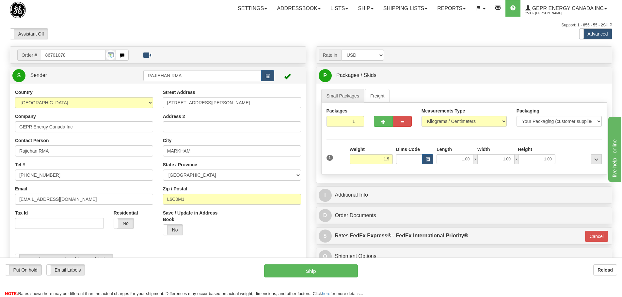
type input "1.50"
type input "01"
click at [378, 140] on div "Packages 1 1 Measurements Type" at bounding box center [464, 139] width 286 height 72
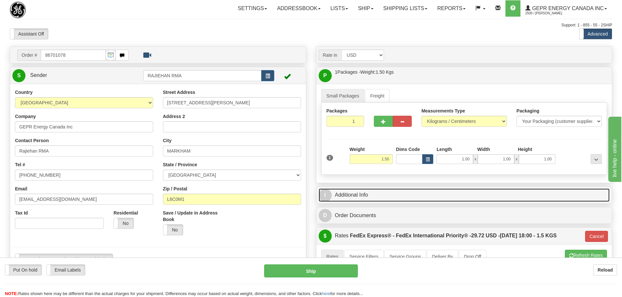
click at [354, 198] on link "I Additional Info" at bounding box center [464, 195] width 291 height 13
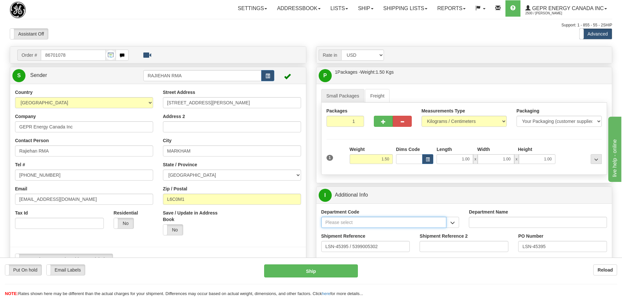
click at [398, 221] on input "Department Code" at bounding box center [383, 222] width 125 height 11
click at [448, 222] on button "button" at bounding box center [452, 222] width 13 height 11
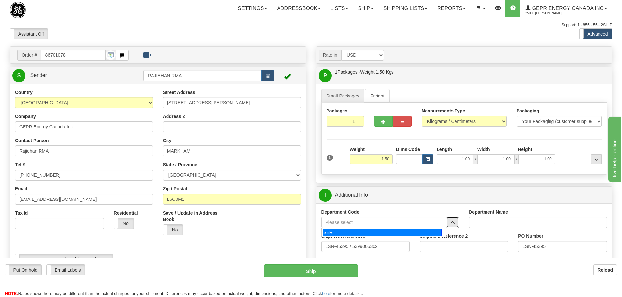
click at [349, 232] on div "SER" at bounding box center [382, 232] width 119 height 7
type input "SER"
type input "SERVICE DEPARTMENT"
click at [351, 246] on input "LSN-45395 / 5399005302" at bounding box center [365, 246] width 89 height 11
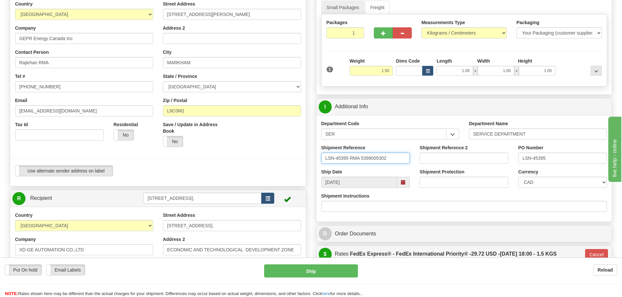
scroll to position [98, 0]
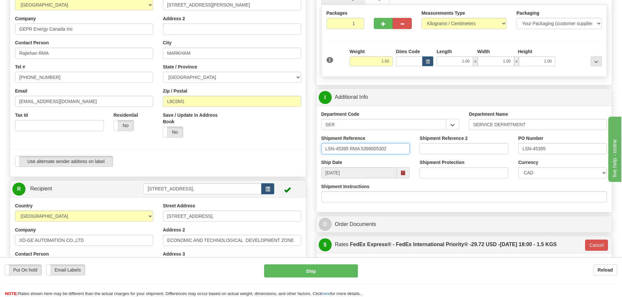
type input "LSN-45395 RMA 5399005302"
click at [603, 172] on select "CAD USD EUR ZAR RON ANG ARN AUD AUS AWG BBD BFR BGN BHD BMD BND BRC BRL CHP CKZ…" at bounding box center [562, 172] width 89 height 11
select select "1"
click at [518, 167] on select "CAD USD EUR ZAR RON ANG ARN AUD AUS AWG BBD BFR BGN BHD BMD BND BRC BRL CHP CKZ…" at bounding box center [562, 172] width 89 height 11
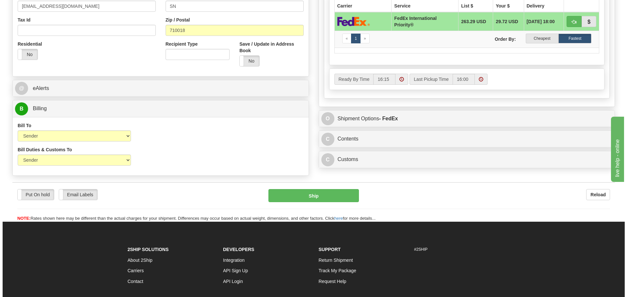
scroll to position [424, 0]
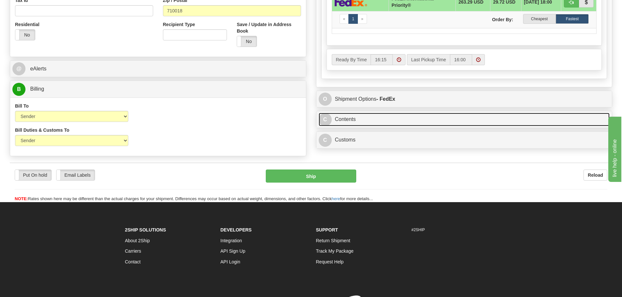
click at [346, 118] on link "C Contents" at bounding box center [464, 119] width 291 height 13
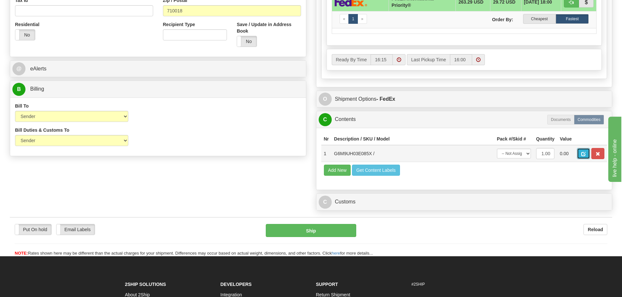
click at [586, 153] on button "button" at bounding box center [583, 153] width 13 height 11
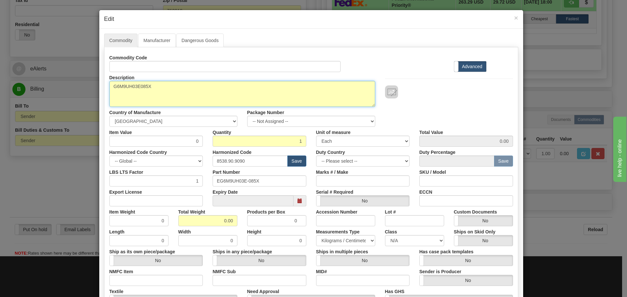
drag, startPoint x: 159, startPoint y: 86, endPoint x: 108, endPoint y: 88, distance: 51.0
click at [109, 88] on textarea "G6M9UH03E085X" at bounding box center [242, 94] width 266 height 26
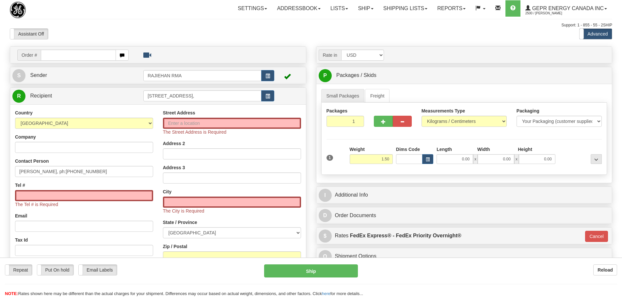
select select "CN"
drag, startPoint x: 293, startPoint y: 93, endPoint x: 280, endPoint y: 94, distance: 13.8
click at [293, 93] on td at bounding box center [288, 95] width 29 height 13
click at [268, 95] on span "button" at bounding box center [267, 96] width 5 height 4
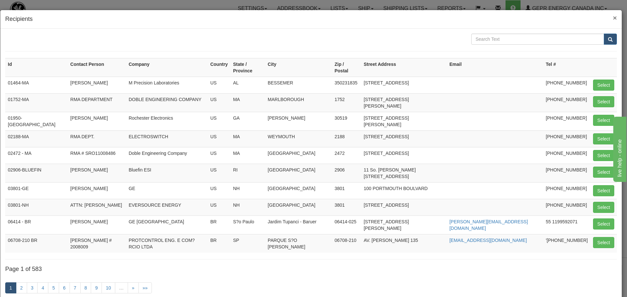
click at [613, 17] on span "×" at bounding box center [615, 18] width 4 height 8
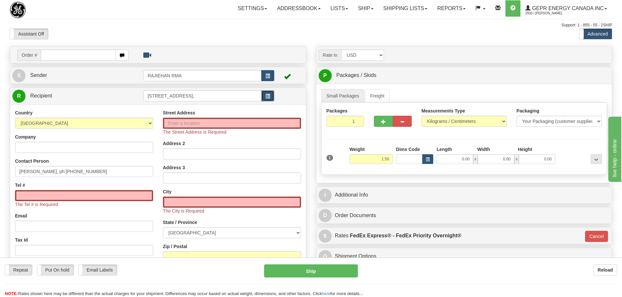
click at [267, 98] on span "button" at bounding box center [267, 96] width 5 height 4
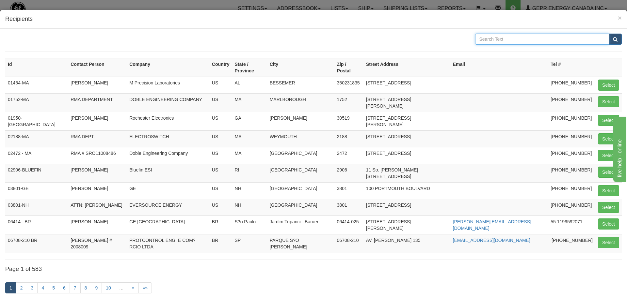
click at [485, 41] on input "text" at bounding box center [542, 39] width 134 height 11
paste input "XD-GE AUTOMATION CO.,LTD"
type input "XD-GE AUTOMATION CO.,LTD"
click at [608, 39] on button "submit" at bounding box center [614, 39] width 13 height 11
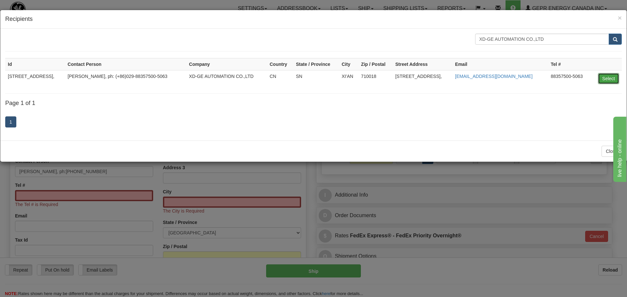
click at [610, 75] on button "Select" at bounding box center [608, 78] width 21 height 11
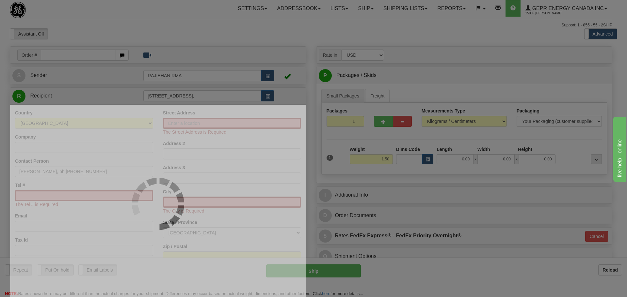
type input "01"
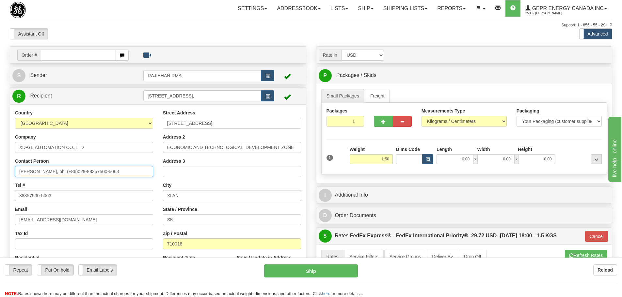
drag, startPoint x: 123, startPoint y: 174, endPoint x: 57, endPoint y: 172, distance: 65.6
click at [57, 172] on input "Zhou WeiWei, ph: (+86)029-88357500-5063" at bounding box center [84, 171] width 138 height 11
paste input "+86 29-88347528"
type input "Zhou WeiWei, ph: +86 29-88347528"
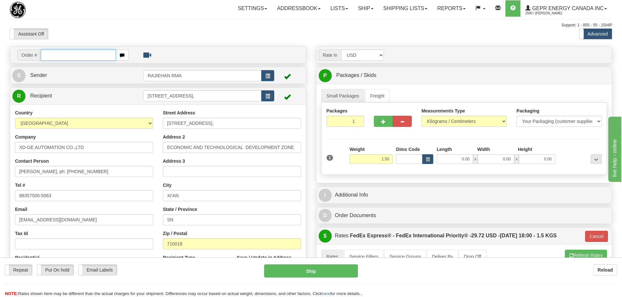
click at [49, 54] on input "text" at bounding box center [78, 55] width 75 height 11
click at [52, 57] on input "text" at bounding box center [78, 55] width 75 height 11
paste input "86701078"
type input "86701078"
click at [129, 31] on body "Training Course Close Toggle navigation Settings Shipping Preferences New Recip…" at bounding box center [313, 148] width 627 height 297
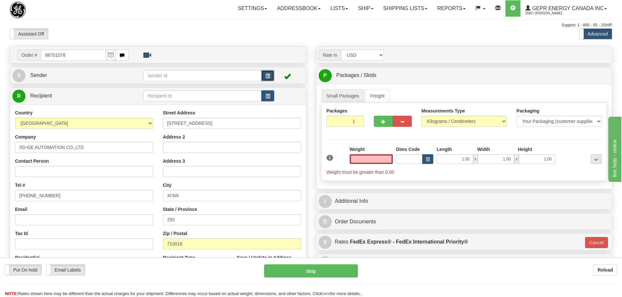
type input "0.00"
click at [266, 75] on span "button" at bounding box center [267, 76] width 5 height 4
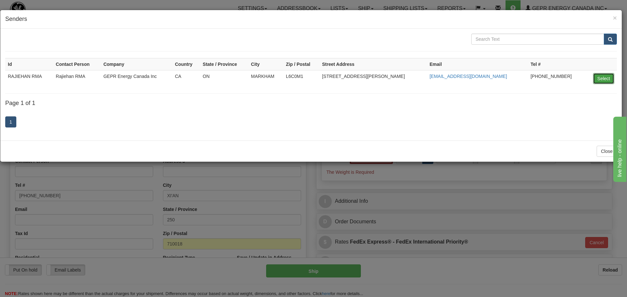
click at [605, 74] on button "Select" at bounding box center [603, 78] width 21 height 11
type input "RAJIEHAN RMA"
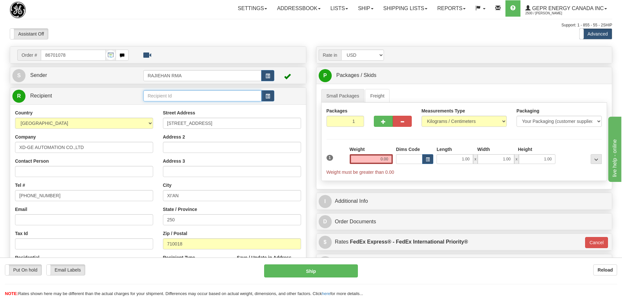
click at [154, 97] on input "text" at bounding box center [202, 95] width 118 height 11
drag, startPoint x: 91, startPoint y: 145, endPoint x: 7, endPoint y: 141, distance: 84.3
click at [7, 141] on div "Order # 86701078 S" at bounding box center [158, 190] width 306 height 288
click at [270, 98] on button "button" at bounding box center [267, 95] width 13 height 11
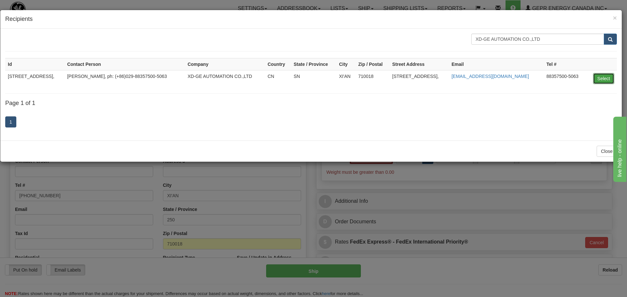
click at [602, 78] on button "Select" at bounding box center [603, 78] width 21 height 11
type input "NO.101.FENGCHENG 6 ROAD,"
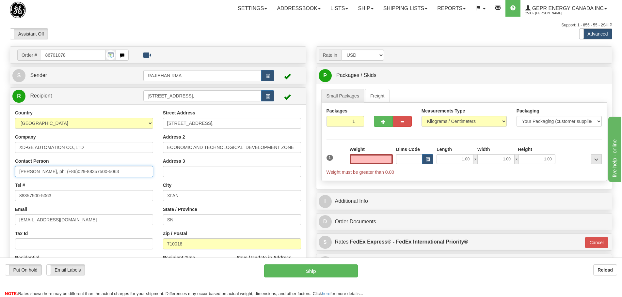
type input "0.00"
drag, startPoint x: 124, startPoint y: 171, endPoint x: 58, endPoint y: 172, distance: 65.6
click at [58, 172] on input "Zhou WeiWei, ph: (+86)029-88357500-5063" at bounding box center [84, 171] width 138 height 11
click at [126, 169] on input "Zhou WeiWei, ph: (+86)029-88357500-5063" at bounding box center [84, 171] width 138 height 11
drag, startPoint x: 114, startPoint y: 169, endPoint x: 68, endPoint y: 168, distance: 46.4
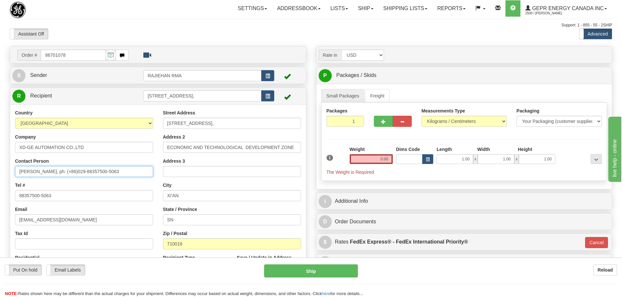
click at [68, 168] on input "Zhou WeiWei, ph: (+86)029-88357500-5063" at bounding box center [84, 171] width 138 height 11
paste input "29-88347528"
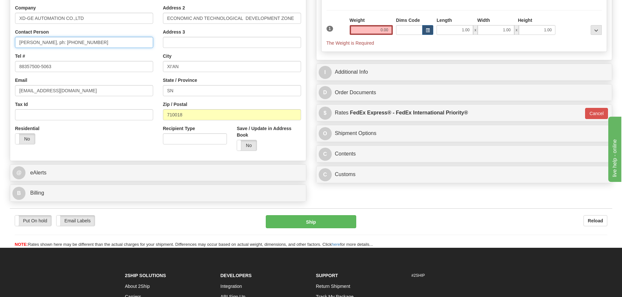
scroll to position [131, 0]
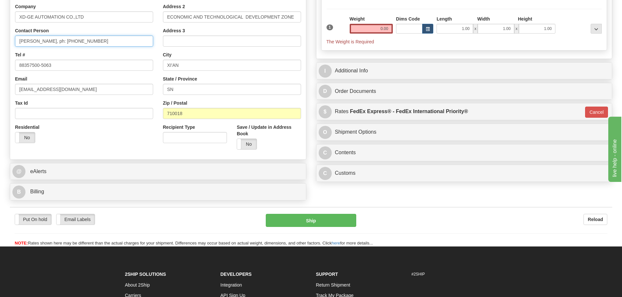
type input "Zhou WeiWei, ph: (+86)29-88347528"
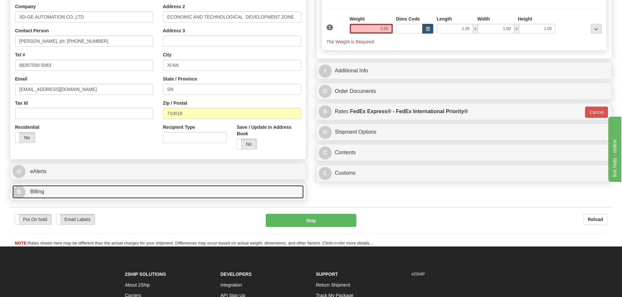
click at [85, 194] on link "B Billing" at bounding box center [157, 191] width 291 height 13
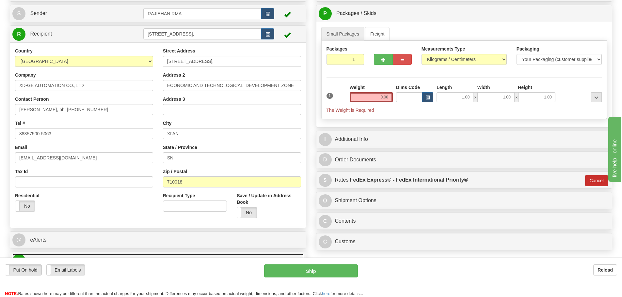
scroll to position [0, 0]
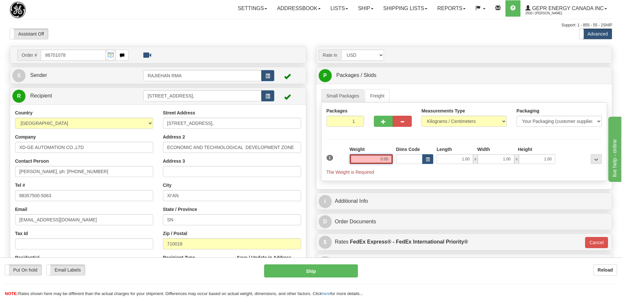
click at [383, 162] on input "0.00" at bounding box center [371, 159] width 43 height 10
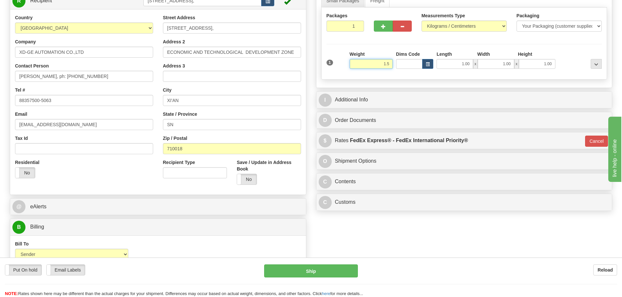
scroll to position [98, 0]
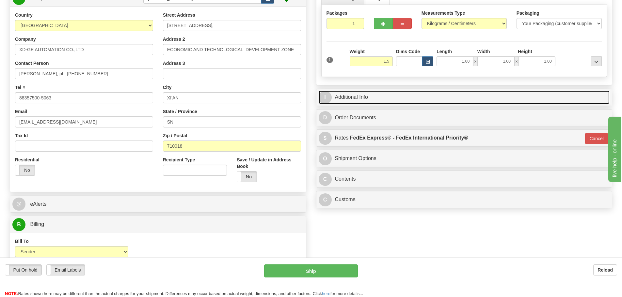
type input "1.50"
type input "01"
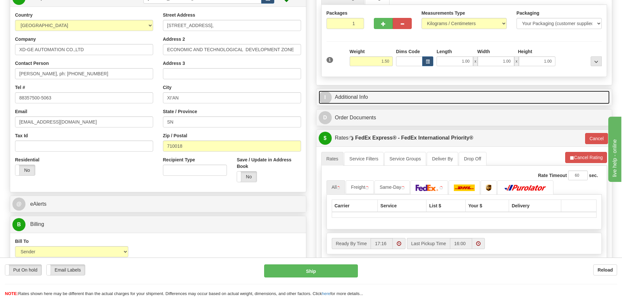
click at [364, 94] on link "I Additional Info" at bounding box center [464, 97] width 291 height 13
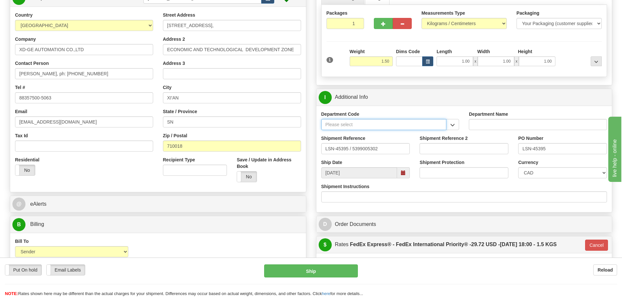
click at [357, 124] on input "Department Code" at bounding box center [383, 124] width 125 height 11
click at [417, 135] on div "SER" at bounding box center [382, 134] width 119 height 7
type input "SER"
type input "SERVICE DEPARTMENT"
type input "SER"
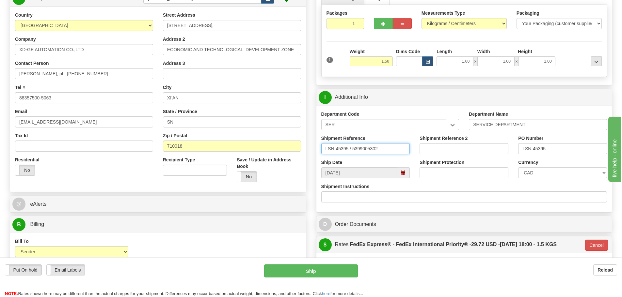
click at [352, 148] on input "LSN-45395 / 5399005302" at bounding box center [365, 148] width 89 height 11
type input "LSN-45395 RMA 5399005302"
click at [541, 175] on select "CAD USD EUR ZAR RON ANG ARN AUD AUS AWG BBD BFR BGN BHD BMD BND BRC BRL CHP CKZ…" at bounding box center [562, 172] width 89 height 11
select select "1"
click at [518, 167] on select "CAD USD EUR ZAR RON ANG ARN AUD AUS AWG BBD BFR BGN BHD BMD BND BRC BRL CHP CKZ…" at bounding box center [562, 172] width 89 height 11
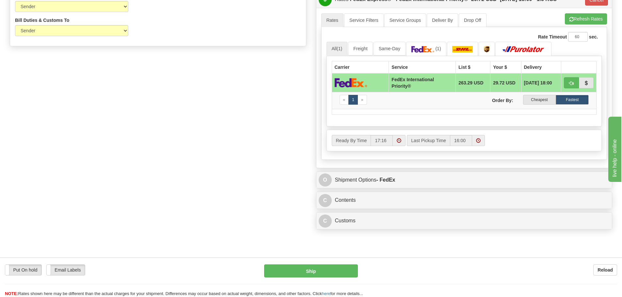
scroll to position [359, 0]
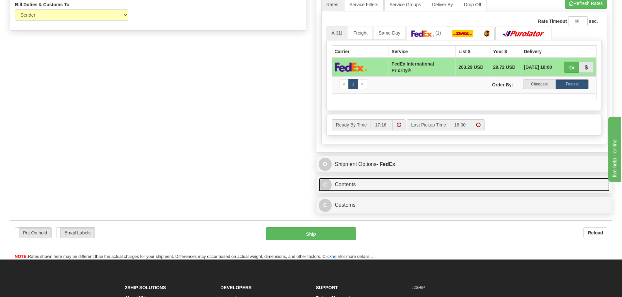
click at [348, 185] on link "C Contents" at bounding box center [464, 184] width 291 height 13
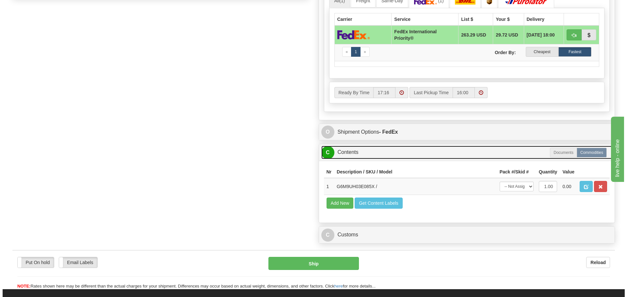
scroll to position [392, 0]
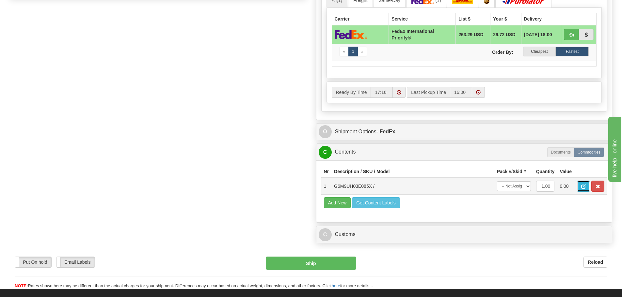
click at [580, 187] on button "button" at bounding box center [583, 186] width 13 height 11
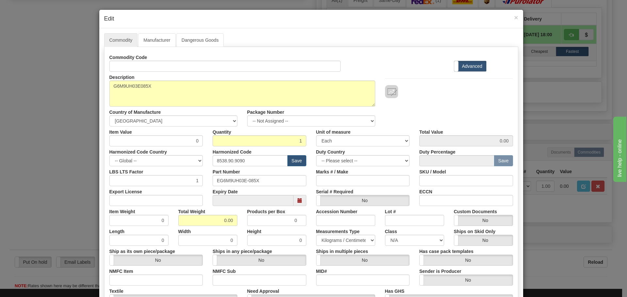
scroll to position [0, 0]
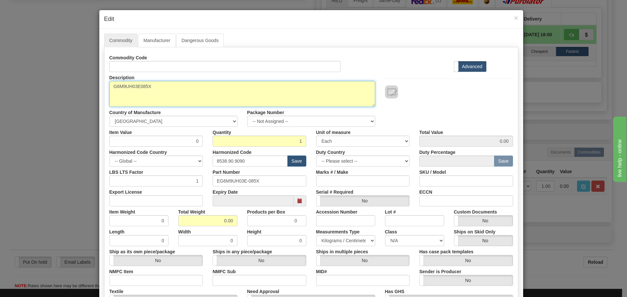
drag, startPoint x: 158, startPoint y: 89, endPoint x: 100, endPoint y: 87, distance: 58.1
click at [100, 87] on div "Commodity Manufacturer Dangerous Goods Commodity Code Standard Advanced Descrip…" at bounding box center [311, 200] width 424 height 343
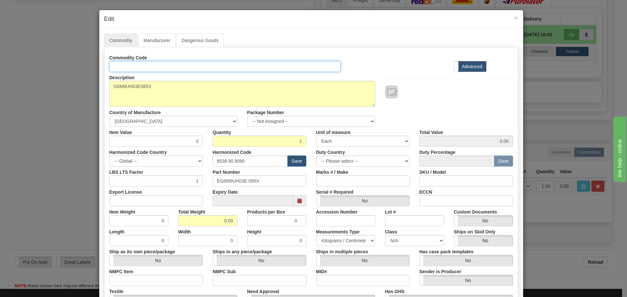
click at [114, 69] on input "Id" at bounding box center [224, 66] width 231 height 11
paste input "G6M9UH03E085X"
type input "G6M9UH03E085X"
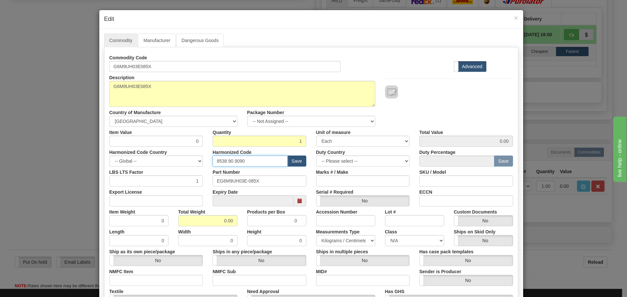
click at [264, 159] on input "8538.90.9090" at bounding box center [249, 161] width 75 height 11
drag, startPoint x: 262, startPoint y: 159, endPoint x: 201, endPoint y: 160, distance: 60.4
click at [201, 160] on div "Harmonized Code Country -- Global -- AFGHANISTAN ALAND ISLANDS ALBANIA ALGERIA …" at bounding box center [310, 157] width 413 height 20
type input "8536.3349.0080"
click at [406, 117] on div "Description G6M9UH03E085X Country of Manufacture -- Unknown -- AFGHANISTAN ALAN…" at bounding box center [310, 99] width 413 height 55
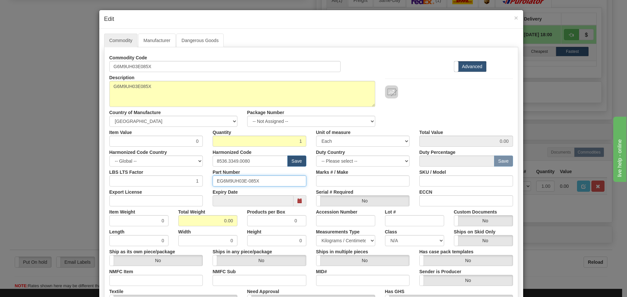
drag, startPoint x: 262, startPoint y: 182, endPoint x: 205, endPoint y: 177, distance: 57.7
click at [208, 177] on div "Part Number EG6M9UH03E-085X" at bounding box center [259, 177] width 103 height 20
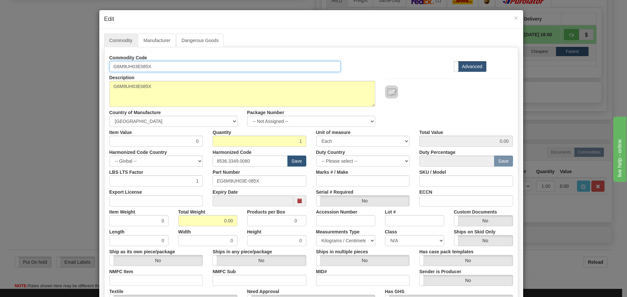
drag, startPoint x: 166, startPoint y: 67, endPoint x: 89, endPoint y: 67, distance: 76.7
click at [91, 67] on div "× Edit Commodity Manufacturer Dangerous Goods Commodity Code G6M9UH03E085X Stan…" at bounding box center [313, 148] width 627 height 297
paste input "EG6M9UH03E-"
type input "EG6M9UH03E-085X"
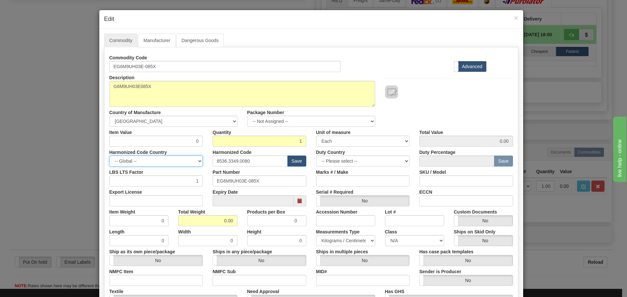
click at [197, 162] on select "-- Global -- AFGHANISTAN ALAND ISLANDS ALBANIA ALGERIA AMERICAN SAMOA ANDORRA A…" at bounding box center [156, 161] width 94 height 11
select select "CN"
click at [109, 156] on select "-- Global -- AFGHANISTAN ALAND ISLANDS ALBANIA ALGERIA AMERICAN SAMOA ANDORRA A…" at bounding box center [156, 161] width 94 height 11
click at [223, 163] on input "text" at bounding box center [249, 161] width 75 height 11
type input "8536.3349.0080"
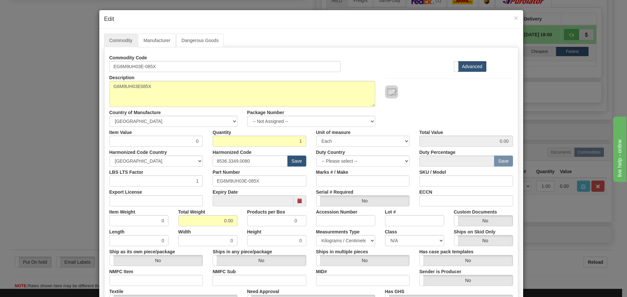
click at [164, 170] on div "LBS LTS Factor 1" at bounding box center [155, 177] width 103 height 20
click at [292, 162] on button "Save" at bounding box center [296, 161] width 19 height 11
click at [192, 143] on input "0" at bounding box center [156, 141] width 94 height 11
type input "75"
type input "75.00"
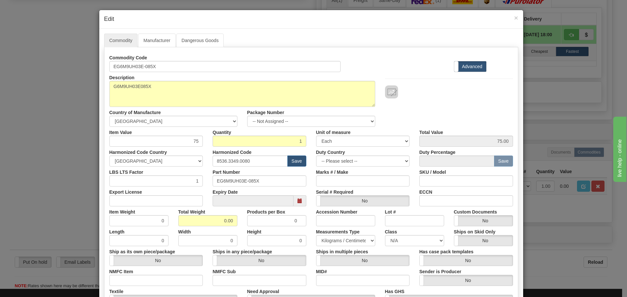
click at [204, 131] on div "Item Value 75" at bounding box center [155, 137] width 103 height 20
click at [224, 221] on input "0.00" at bounding box center [207, 220] width 59 height 11
drag, startPoint x: 232, startPoint y: 219, endPoint x: 201, endPoint y: 219, distance: 31.0
click at [201, 219] on input "1.5.00" at bounding box center [207, 220] width 59 height 11
type input "1.5"
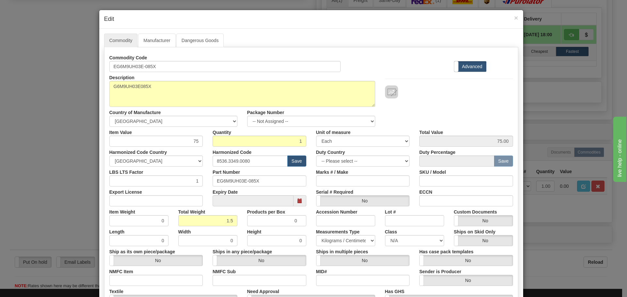
type input "1.5000"
click at [425, 104] on div "Description G6M9UH03E085X Country of Manufacture -- Unknown -- AFGHANISTAN ALAN…" at bounding box center [310, 99] width 413 height 55
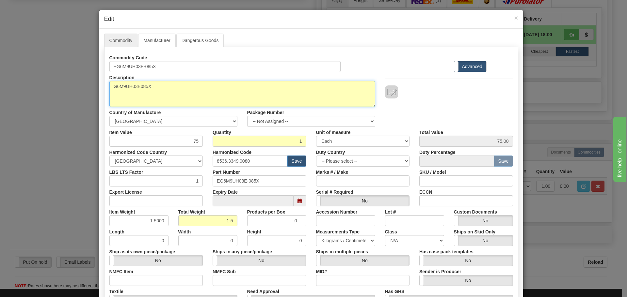
drag, startPoint x: 159, startPoint y: 90, endPoint x: 91, endPoint y: 75, distance: 69.5
click at [92, 76] on div "× Edit Commodity Manufacturer Dangerous Goods Commodity Code EG6M9UH03E-085X St…" at bounding box center [313, 148] width 627 height 297
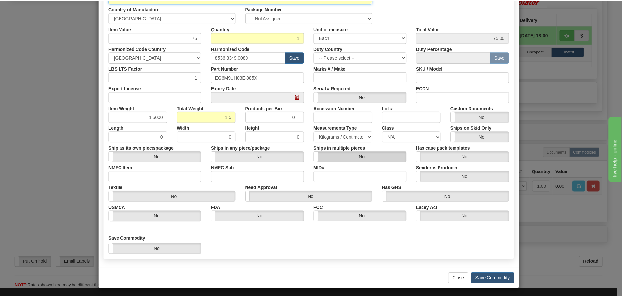
scroll to position [106, 0]
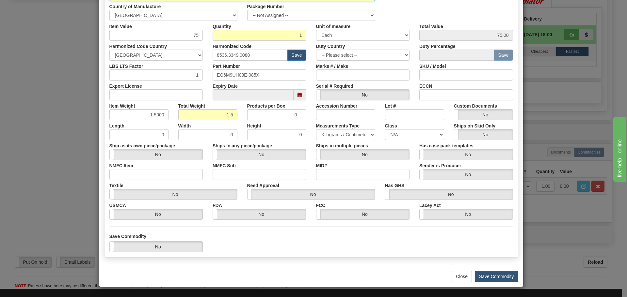
type textarea "CPU"
click at [499, 275] on button "Save Commodity" at bounding box center [496, 276] width 43 height 11
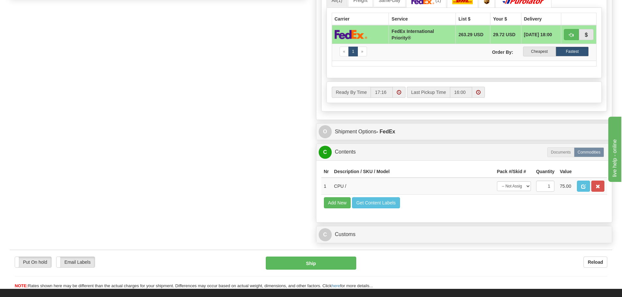
click at [354, 227] on div "C Customs Duties / Taxes" at bounding box center [464, 235] width 296 height 17
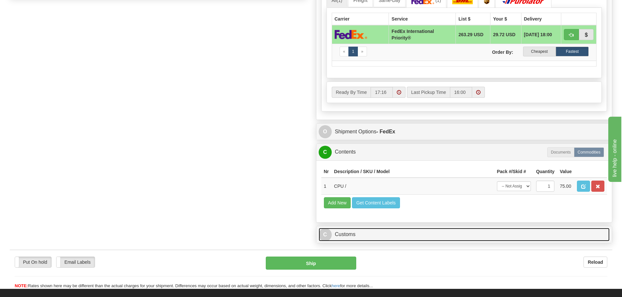
click at [358, 237] on link "C Customs" at bounding box center [464, 234] width 291 height 13
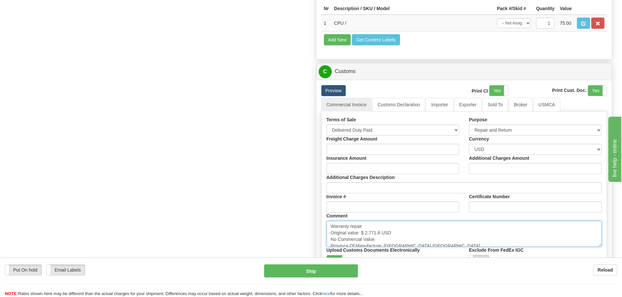
scroll to position [5, 0]
drag, startPoint x: 330, startPoint y: 226, endPoint x: 451, endPoint y: 257, distance: 124.4
click at [451, 257] on div "Terms of Sale Free Carrier Free On Board Ex Works Delivered Duty Unpaid Deliver…" at bounding box center [463, 201] width 285 height 169
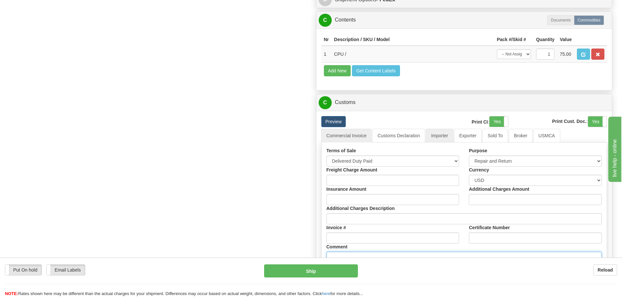
scroll to position [522, 0]
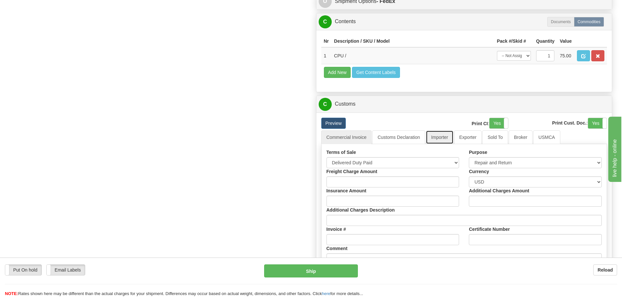
click at [444, 132] on link "Importer" at bounding box center [439, 138] width 27 height 14
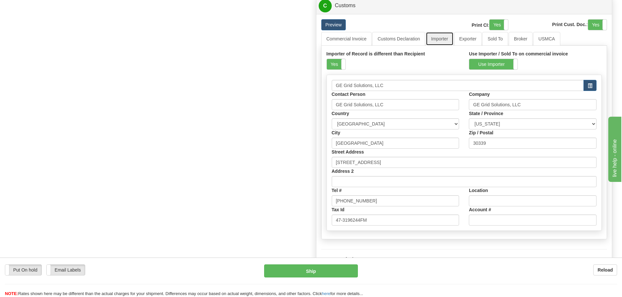
scroll to position [620, 0]
click at [342, 65] on span at bounding box center [345, 65] width 8 height 10
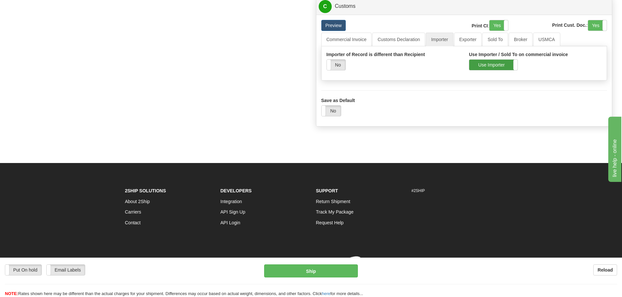
click at [495, 64] on label "Use Importer" at bounding box center [493, 65] width 48 height 10
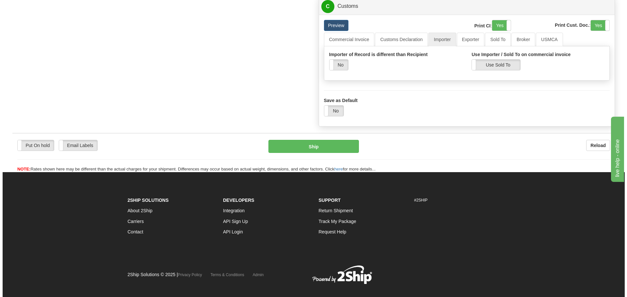
scroll to position [631, 0]
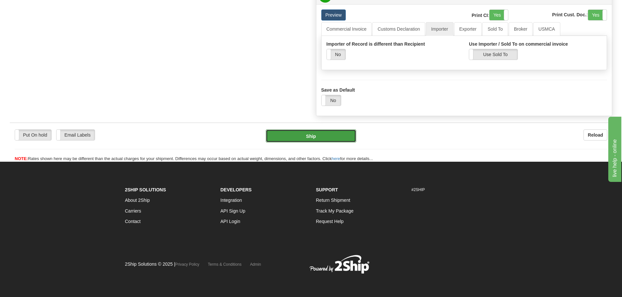
click at [334, 135] on button "Ship" at bounding box center [311, 136] width 90 height 13
